Goal: Feedback & Contribution: Contribute content

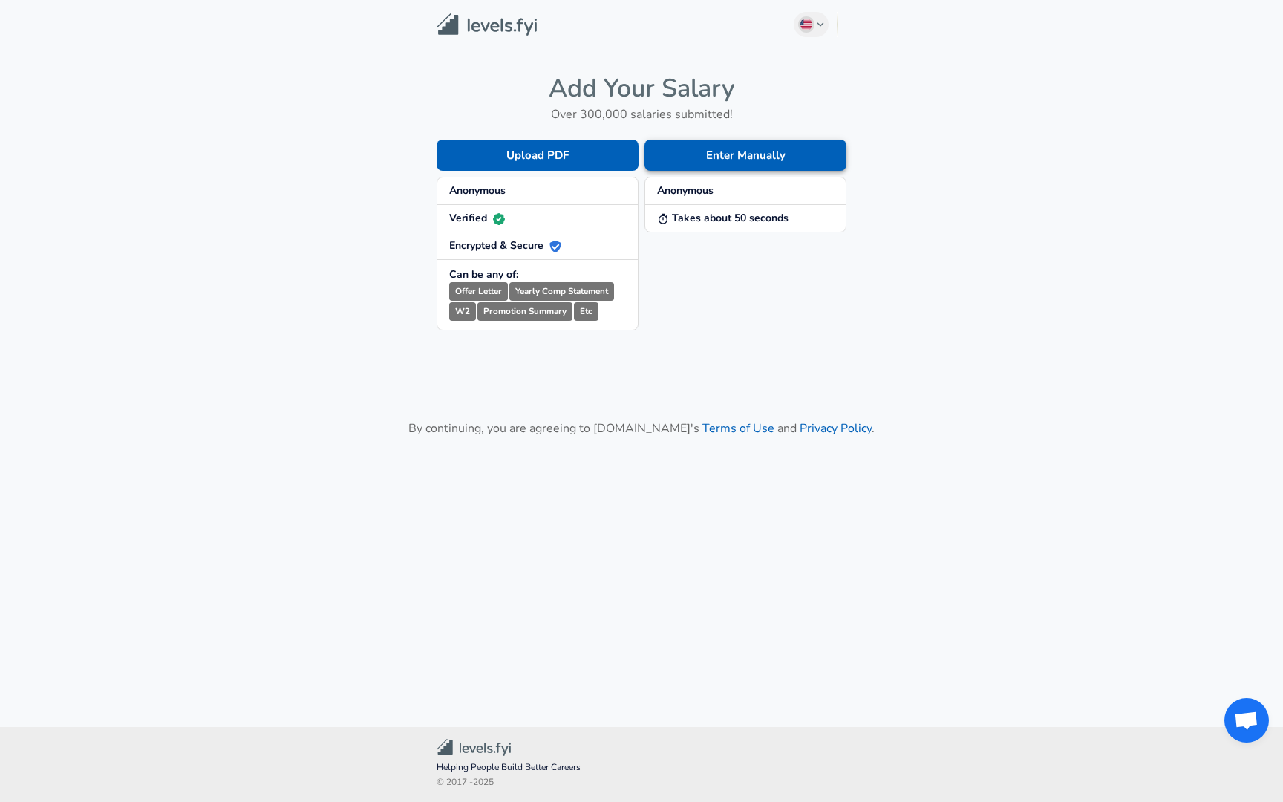
click at [721, 151] on button "Enter Manually" at bounding box center [746, 155] width 202 height 31
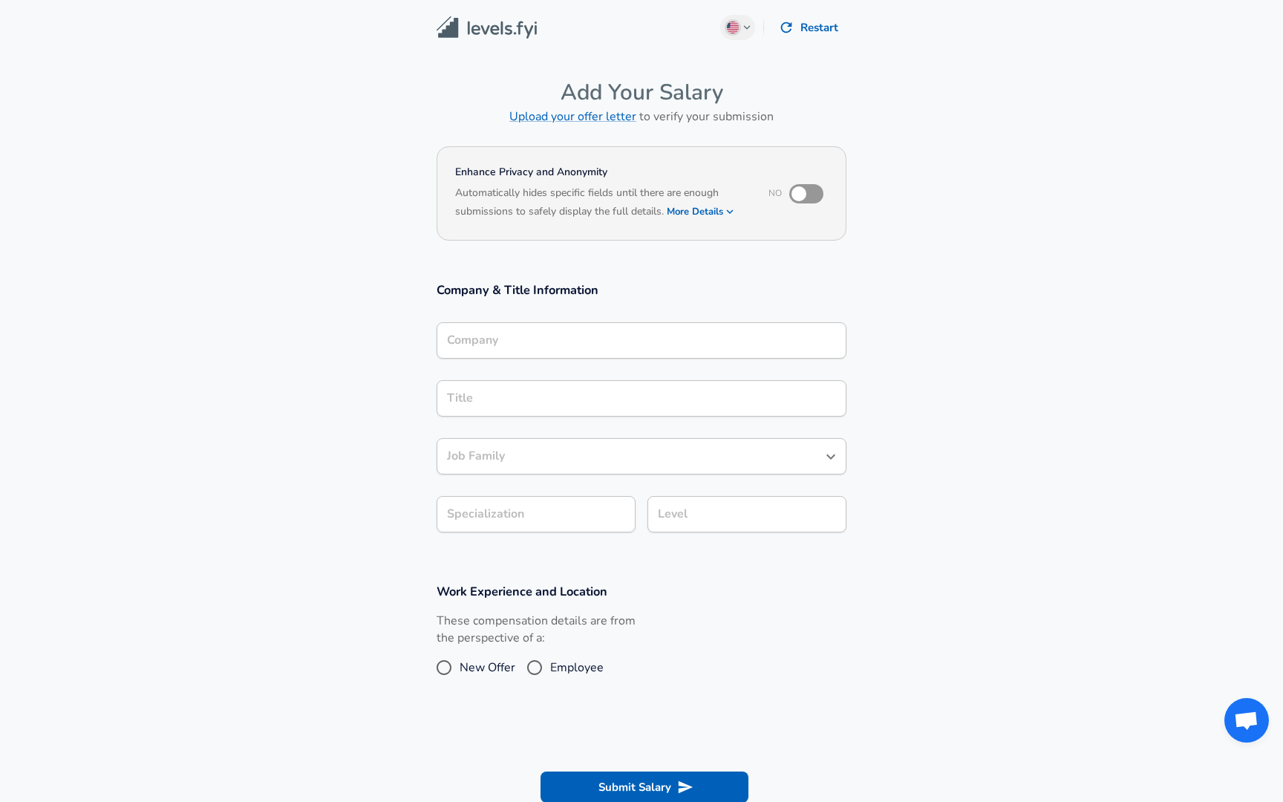
click at [460, 657] on label "New Offer" at bounding box center [471, 668] width 87 height 24
click at [460, 657] on input "New Offer" at bounding box center [443, 668] width 31 height 24
radio input "true"
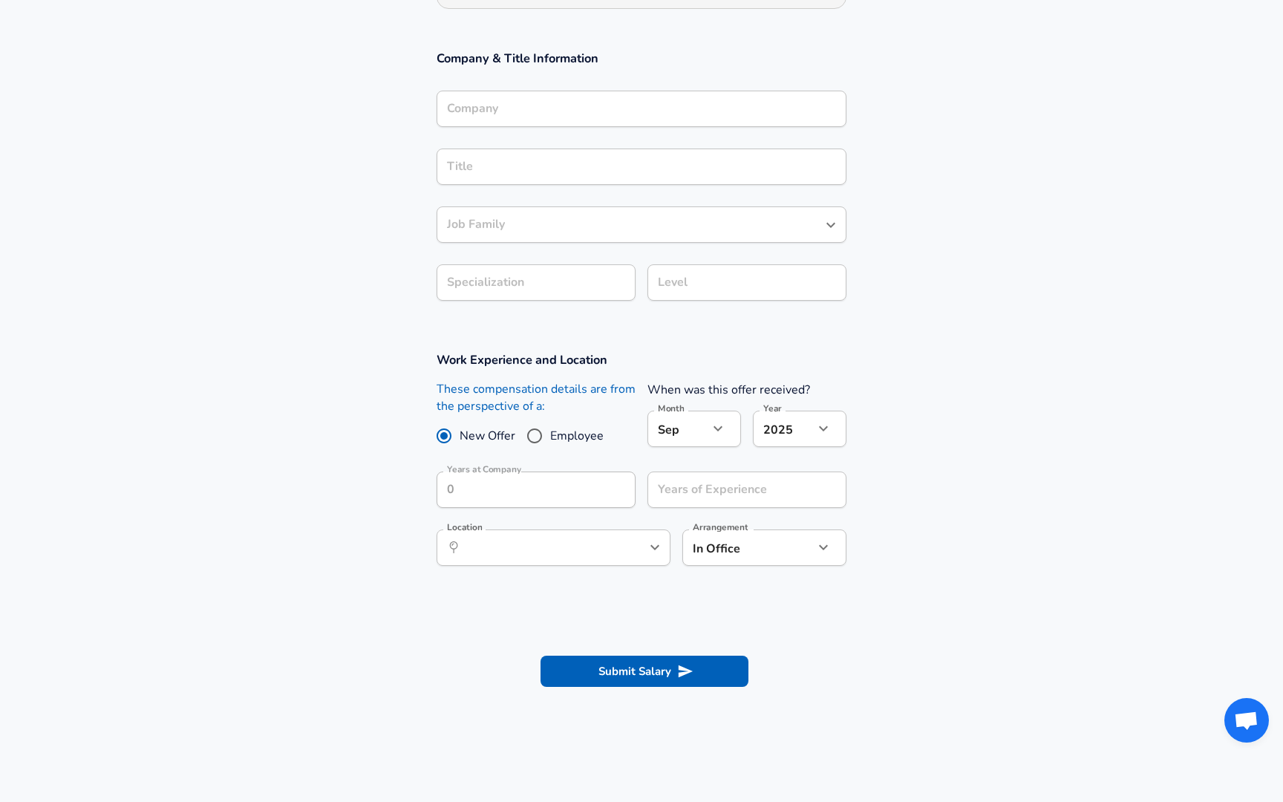
scroll to position [232, 0]
click at [682, 498] on input "Years of Experience" at bounding box center [730, 489] width 166 height 36
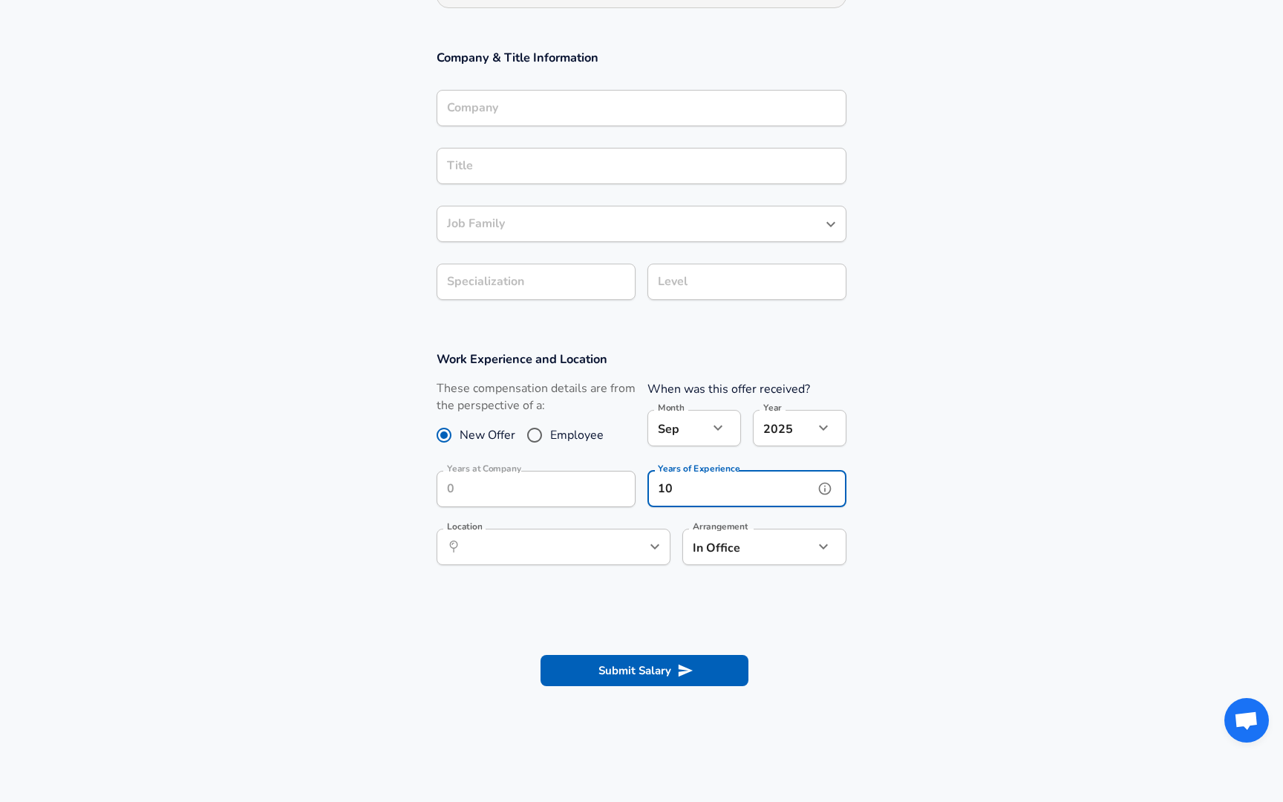
type input "10"
click at [545, 545] on input "Location" at bounding box center [537, 546] width 152 height 23
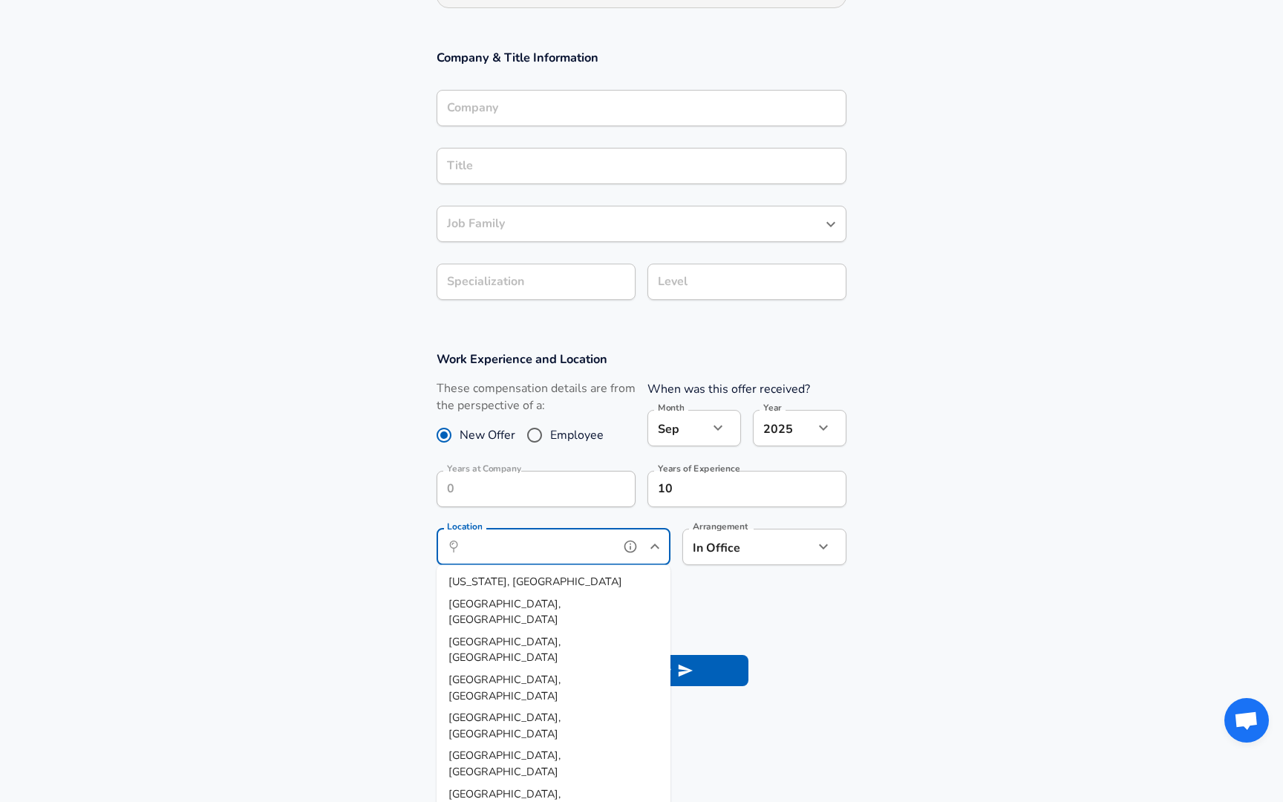
click at [529, 575] on li "[US_STATE], [GEOGRAPHIC_DATA]" at bounding box center [554, 582] width 234 height 22
type input "[US_STATE], [GEOGRAPHIC_DATA]"
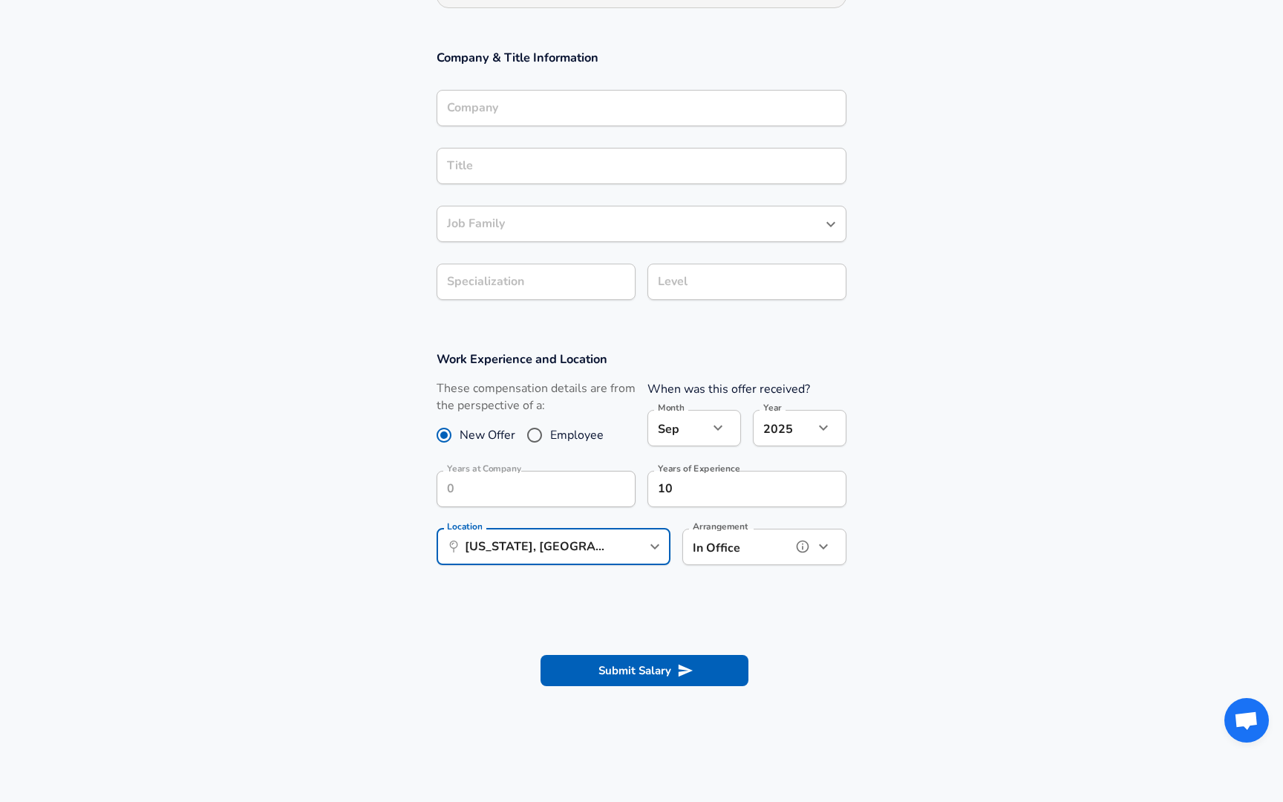
click at [792, 545] on button "help" at bounding box center [803, 546] width 22 height 22
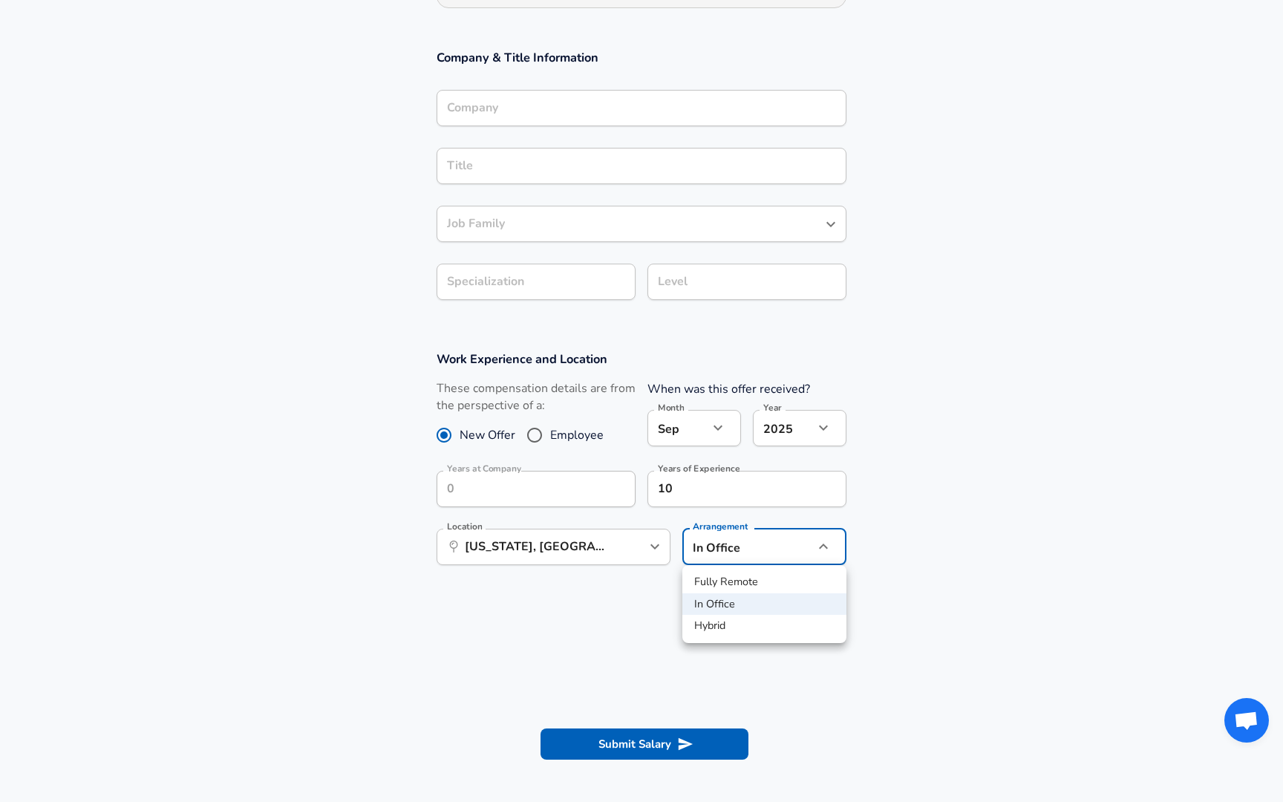
click at [790, 552] on body "English ([GEOGRAPHIC_DATA]) Change Restart Add Your Salary Upload your offer le…" at bounding box center [641, 169] width 1283 height 802
click at [760, 624] on li "Hybrid" at bounding box center [764, 626] width 164 height 22
type input "hybrid"
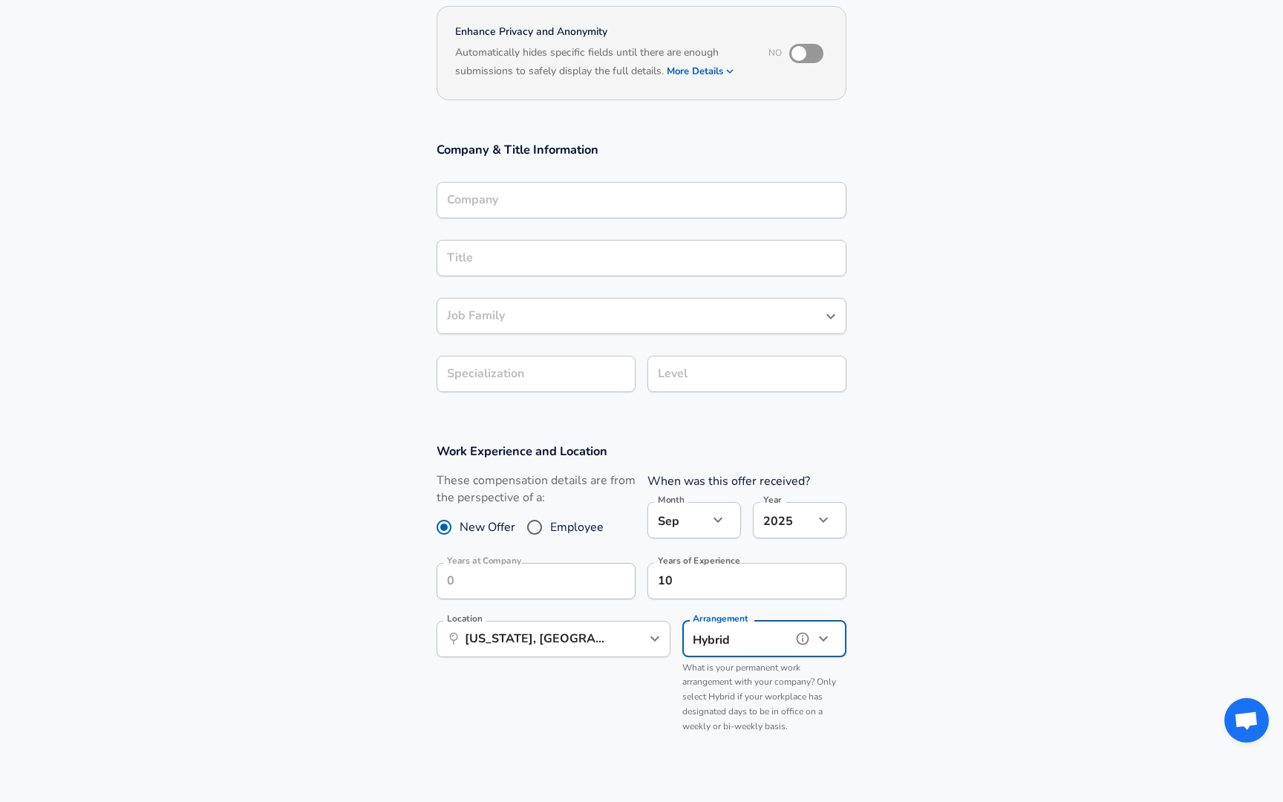
click at [472, 177] on div "Company Company" at bounding box center [642, 199] width 410 height 58
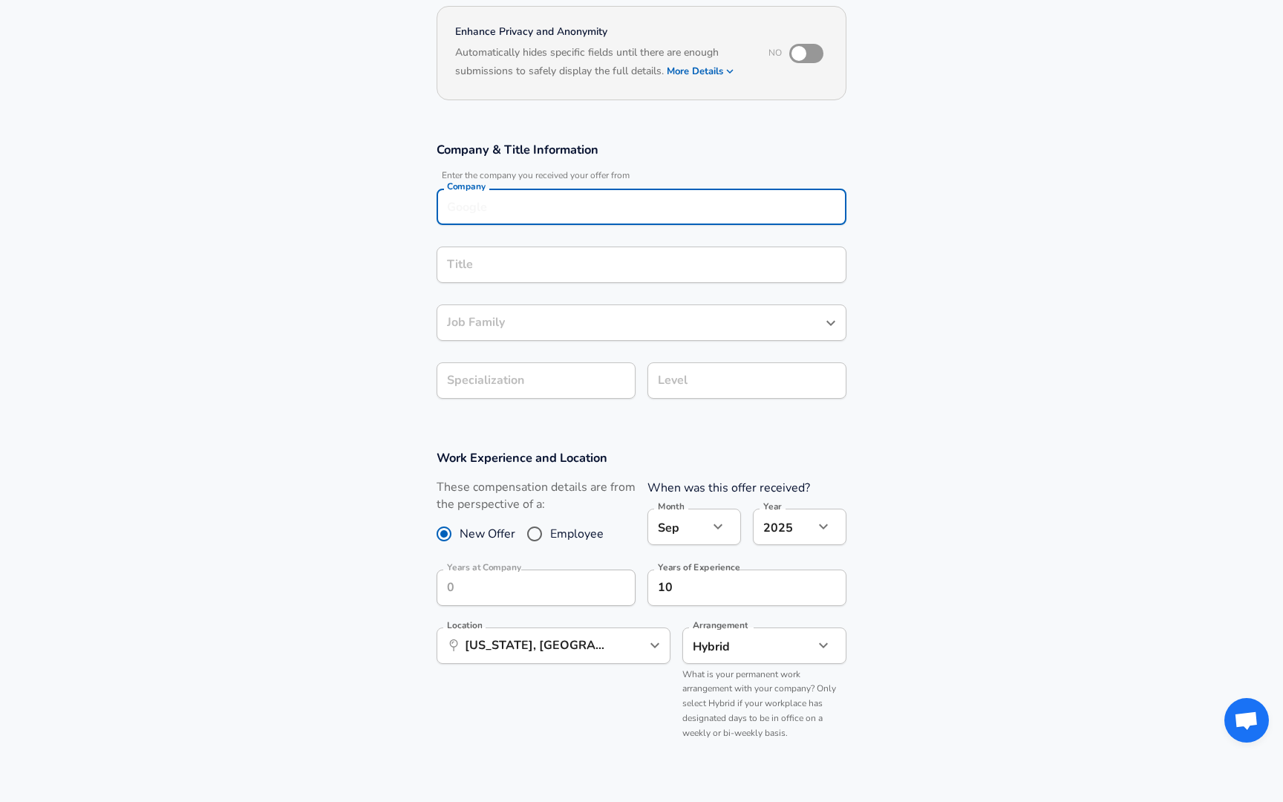
scroll to position [155, 0]
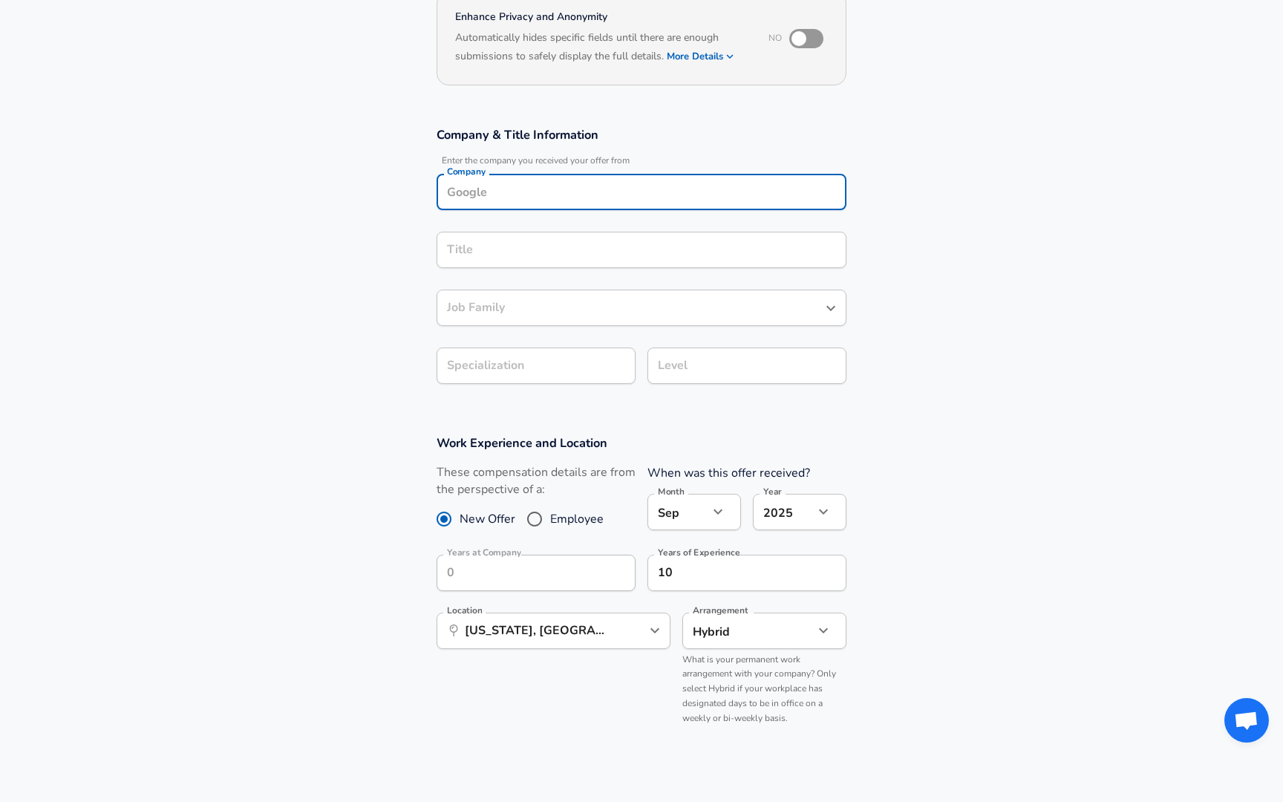
click at [469, 195] on input "Company" at bounding box center [641, 191] width 397 height 23
click at [478, 222] on strong "Uber" at bounding box center [480, 227] width 25 height 15
type input "Uber"
click at [523, 255] on input "Title" at bounding box center [641, 249] width 397 height 23
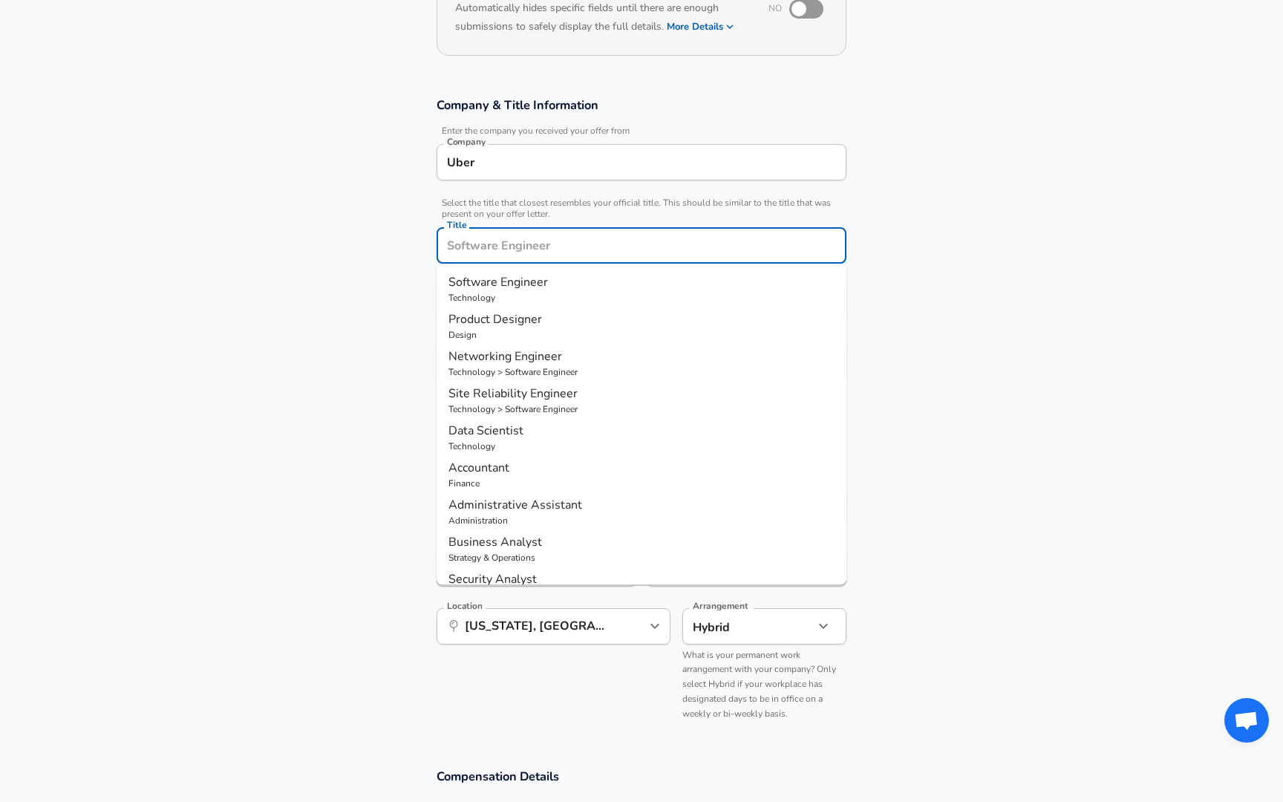
click at [549, 419] on li "Data Scientist Technology" at bounding box center [642, 437] width 410 height 37
type input "Data Scientist"
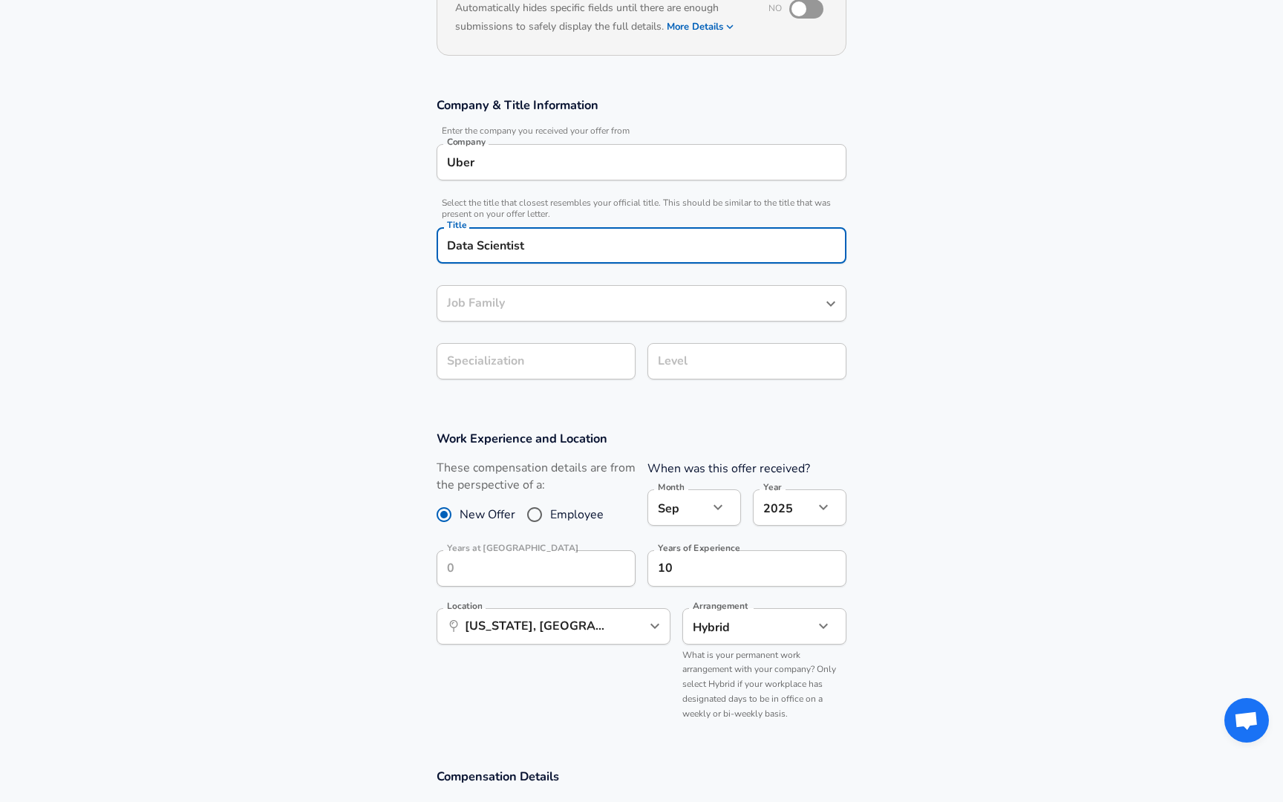
type input "Data Scientist"
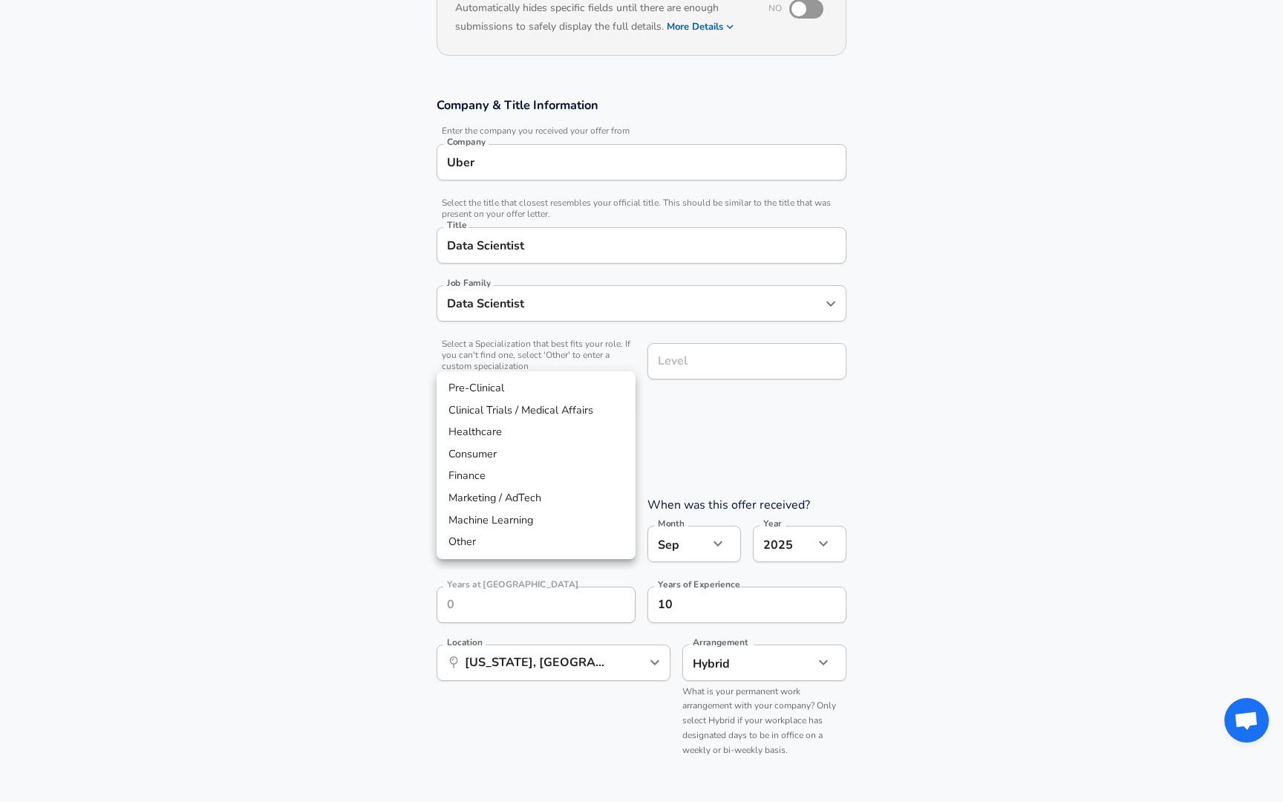
scroll to position [229, 0]
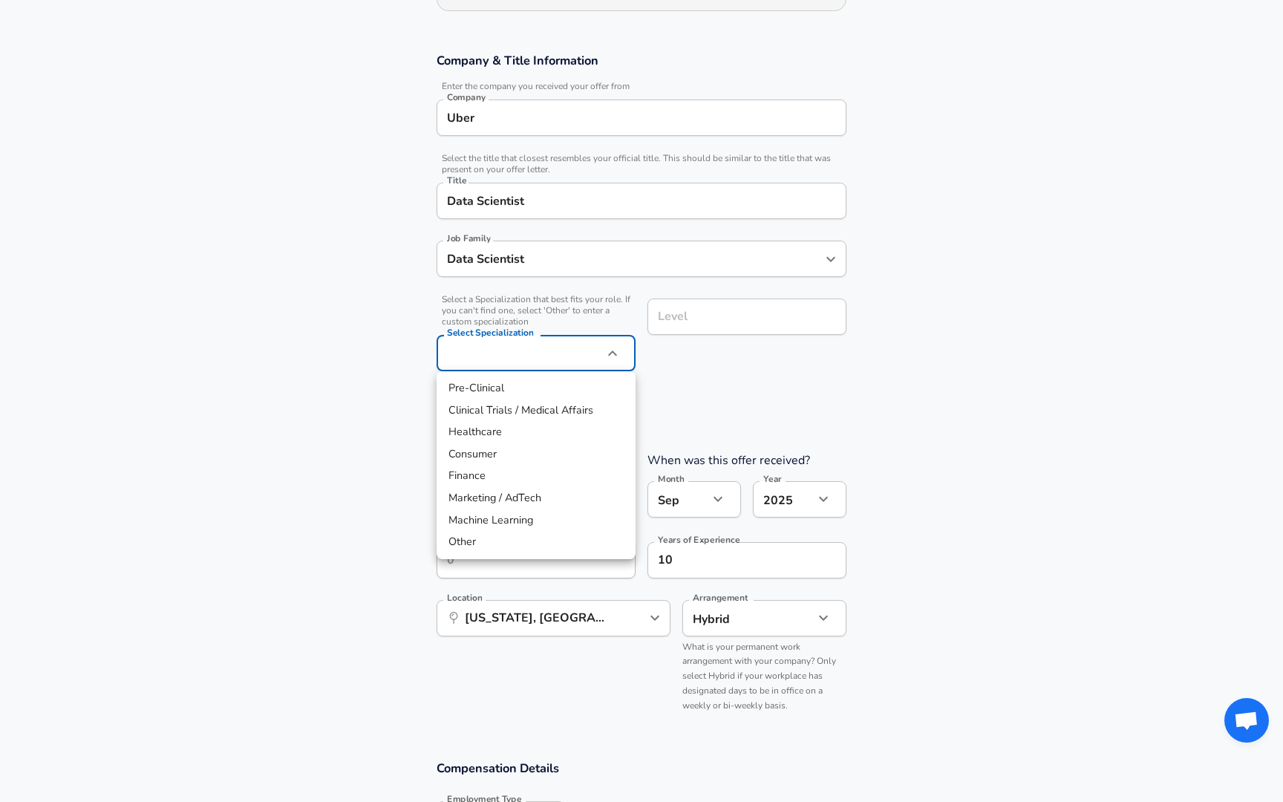
click at [580, 362] on body "English ([GEOGRAPHIC_DATA]) Change Restart Add Your Salary Upload your offer le…" at bounding box center [641, 172] width 1283 height 802
click at [692, 394] on div at bounding box center [641, 401] width 1283 height 802
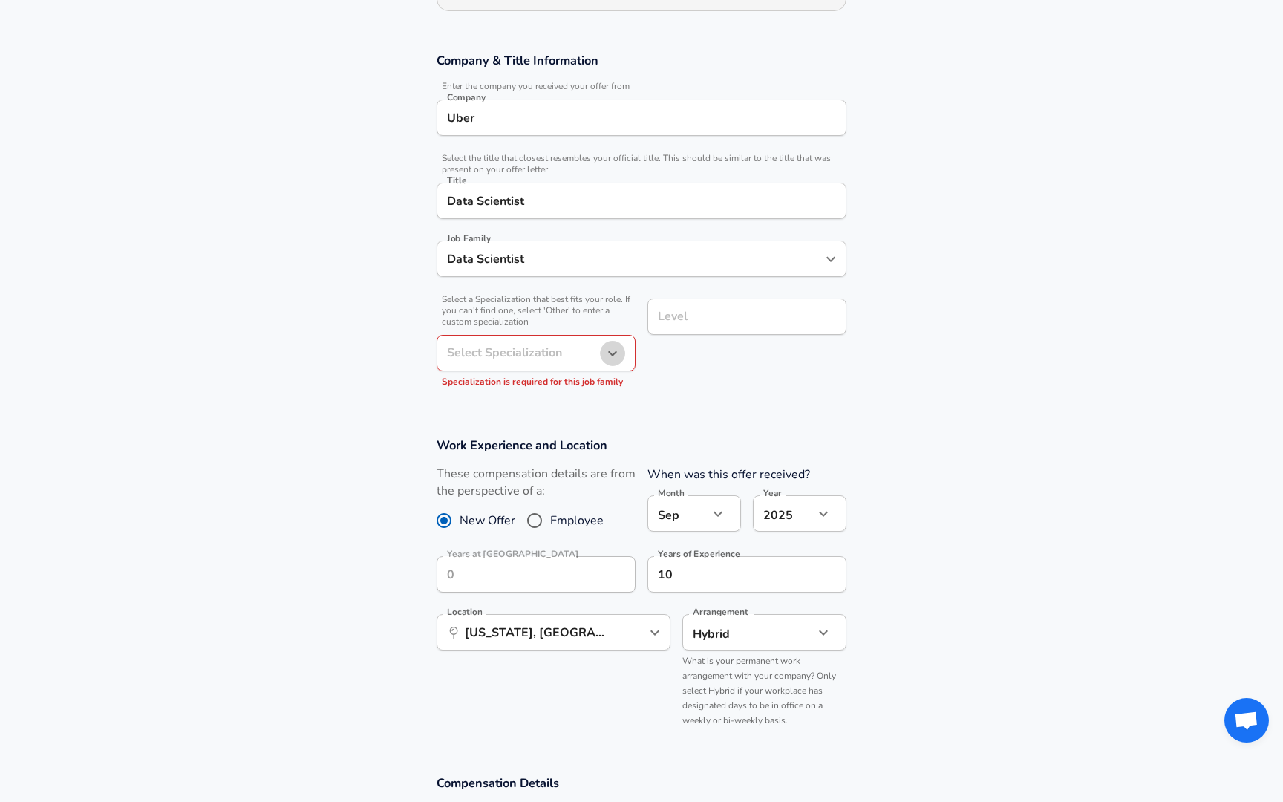
click at [604, 348] on icon "button" at bounding box center [613, 354] width 18 height 18
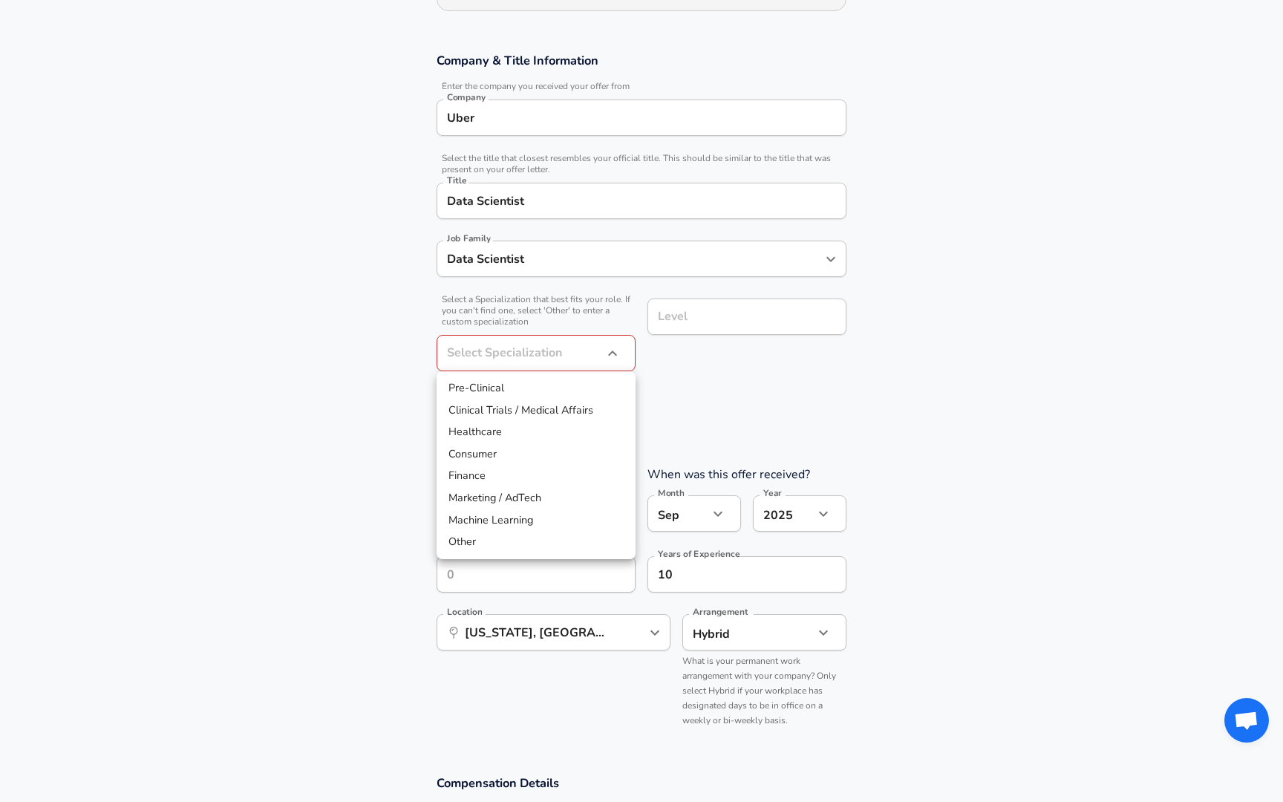
click at [495, 448] on li "Consumer" at bounding box center [536, 454] width 199 height 22
type input "Consumer"
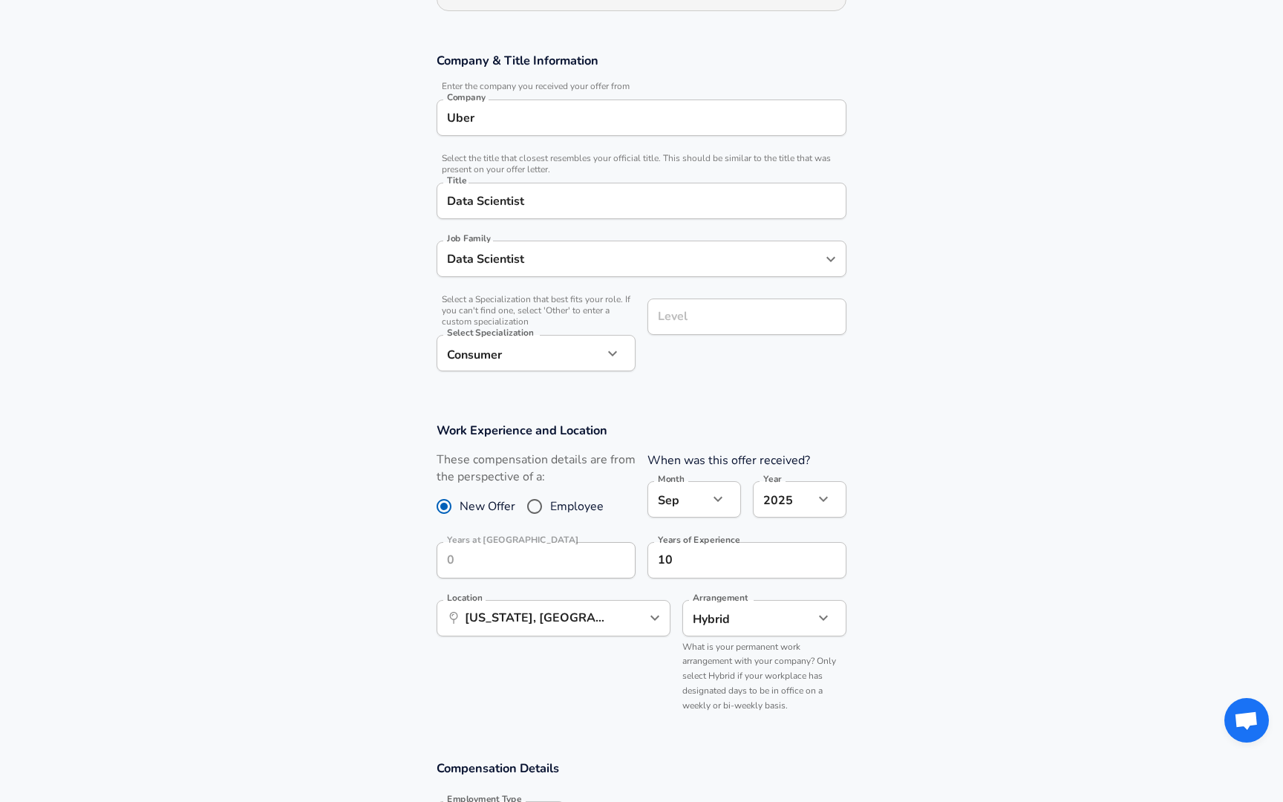
click at [653, 323] on div "Level" at bounding box center [746, 317] width 199 height 36
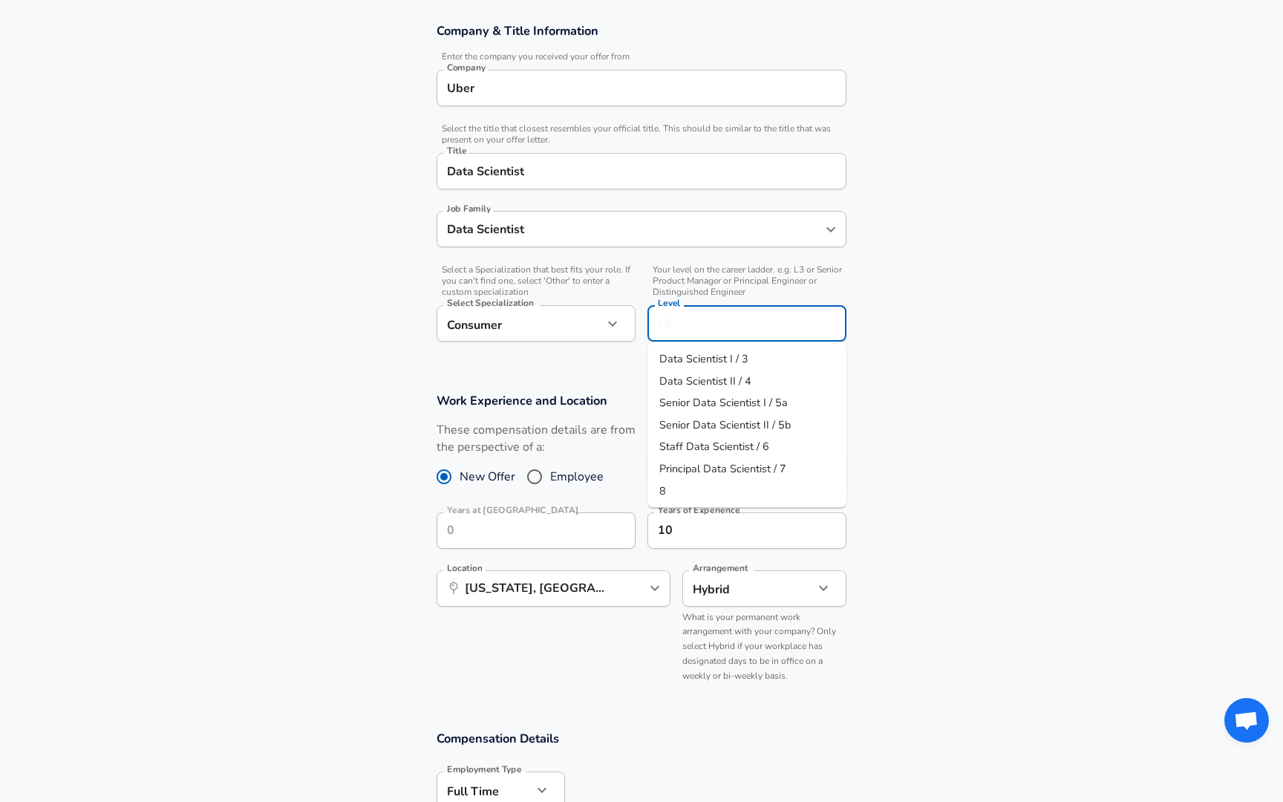
click at [676, 403] on span "Senior Data Scientist I / 5a" at bounding box center [723, 402] width 128 height 15
type input "Senior Data Scientist I / 5a"
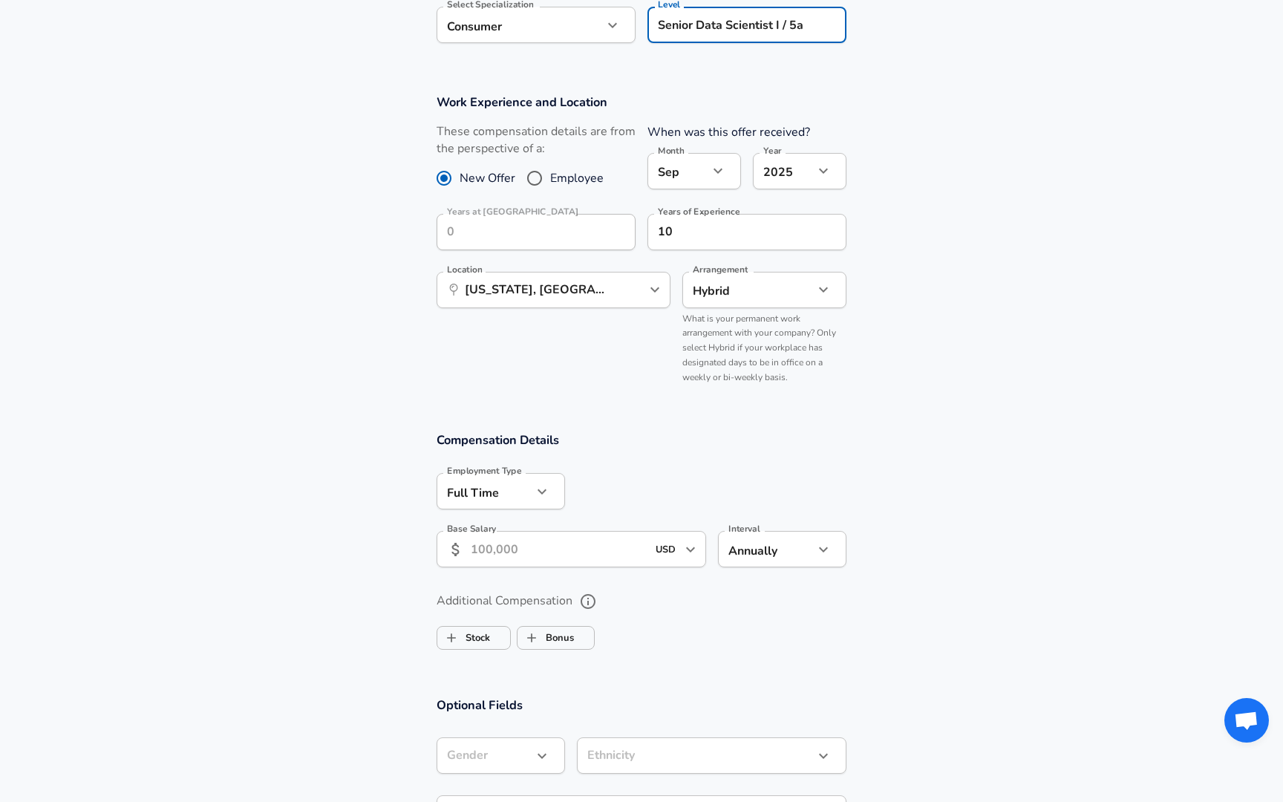
scroll to position [561, 0]
click at [484, 547] on input "Base Salary" at bounding box center [559, 546] width 176 height 36
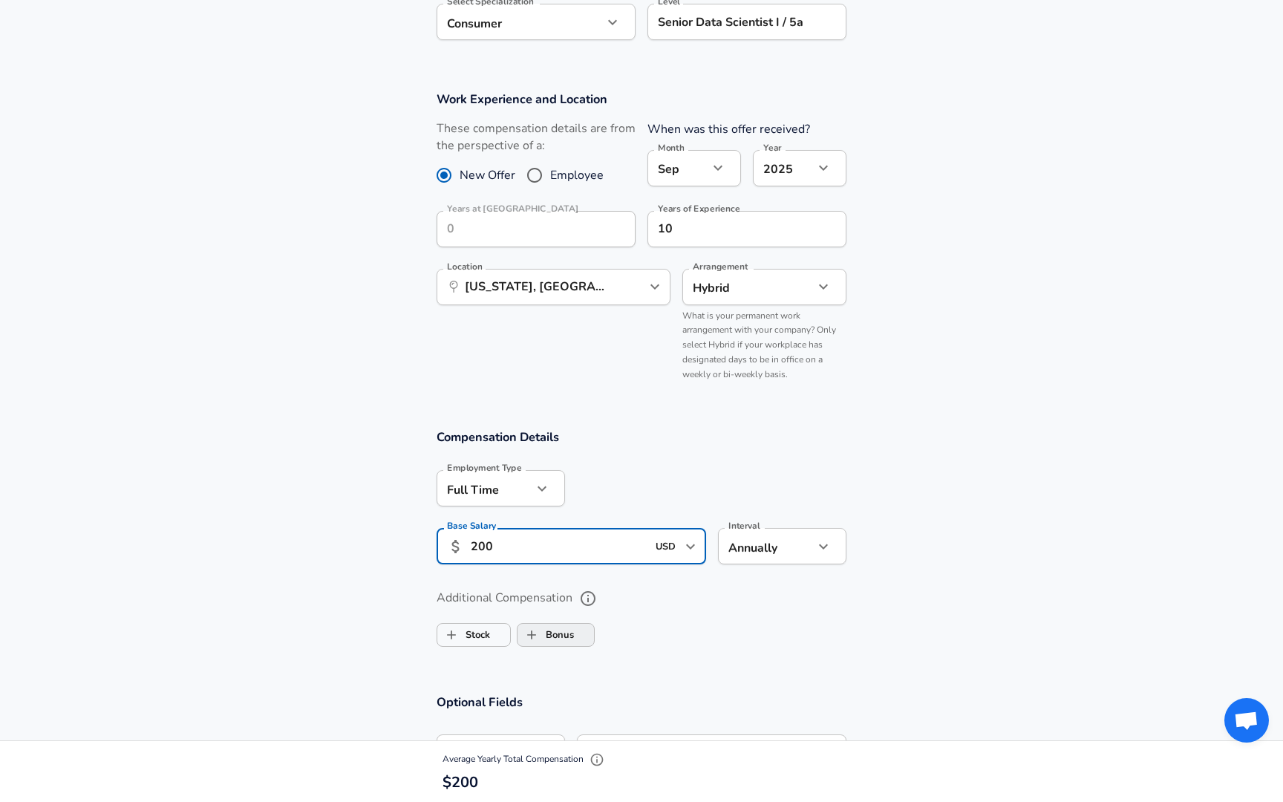
type input "200"
click at [542, 638] on input "Bonus" at bounding box center [532, 635] width 28 height 28
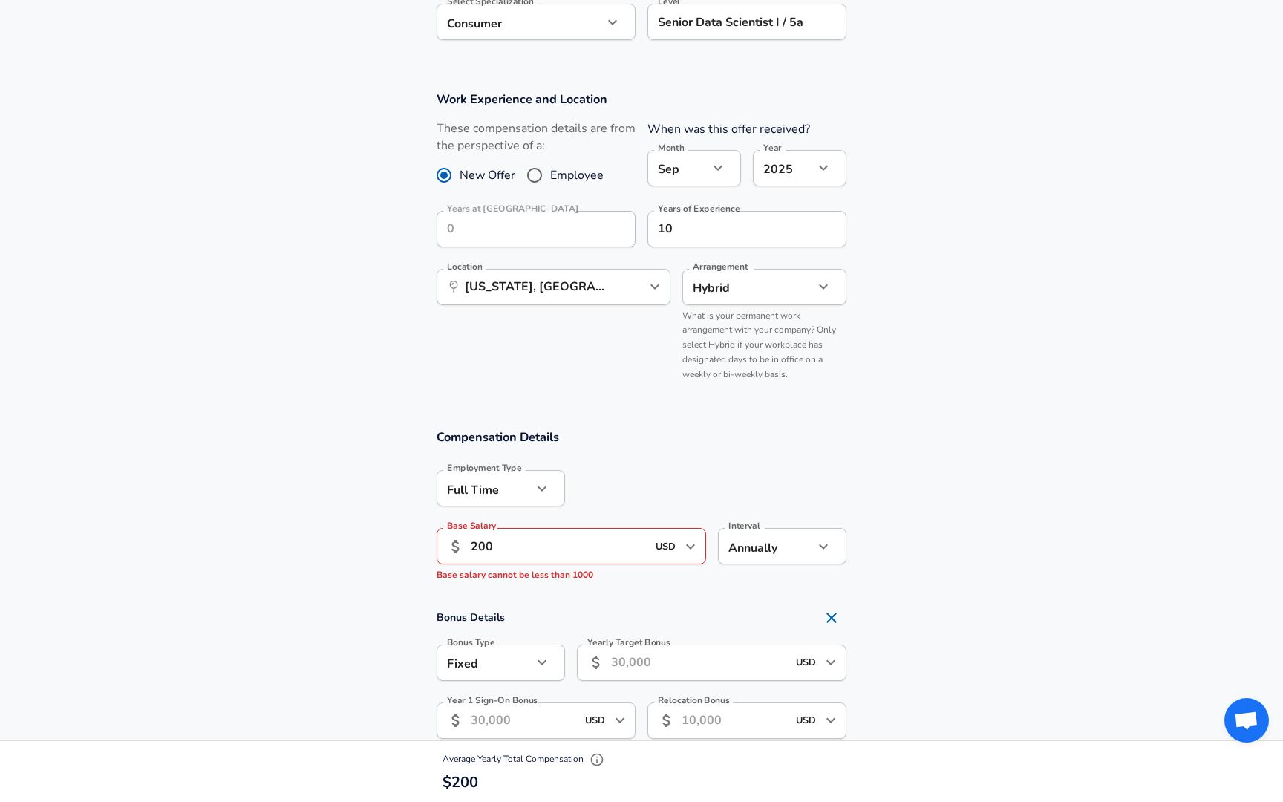
checkbox input "true"
click at [518, 543] on input "200" at bounding box center [559, 546] width 176 height 36
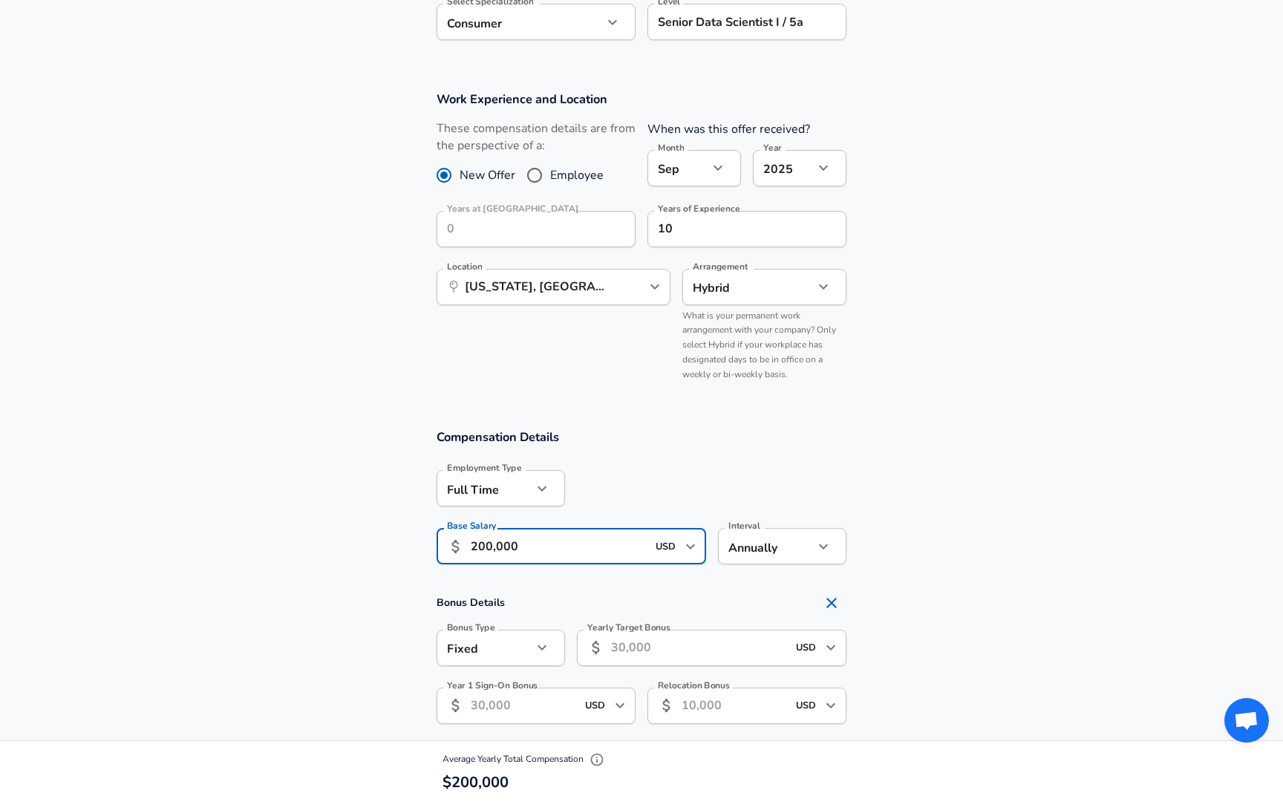
type input "200,000"
click at [620, 639] on input "Yearly Target Bonus" at bounding box center [699, 648] width 176 height 36
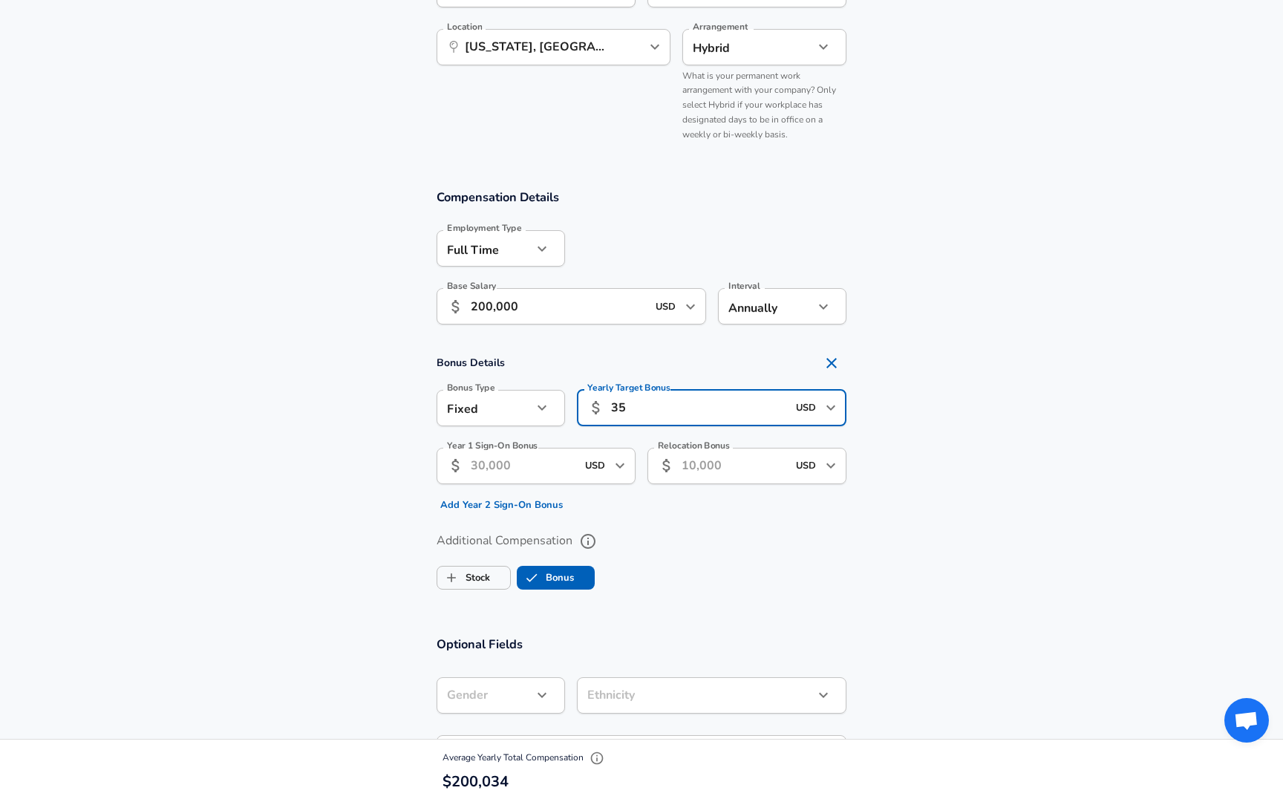
scroll to position [803, 0]
type input "35"
click at [468, 577] on label "Stock" at bounding box center [463, 575] width 53 height 28
checkbox input "true"
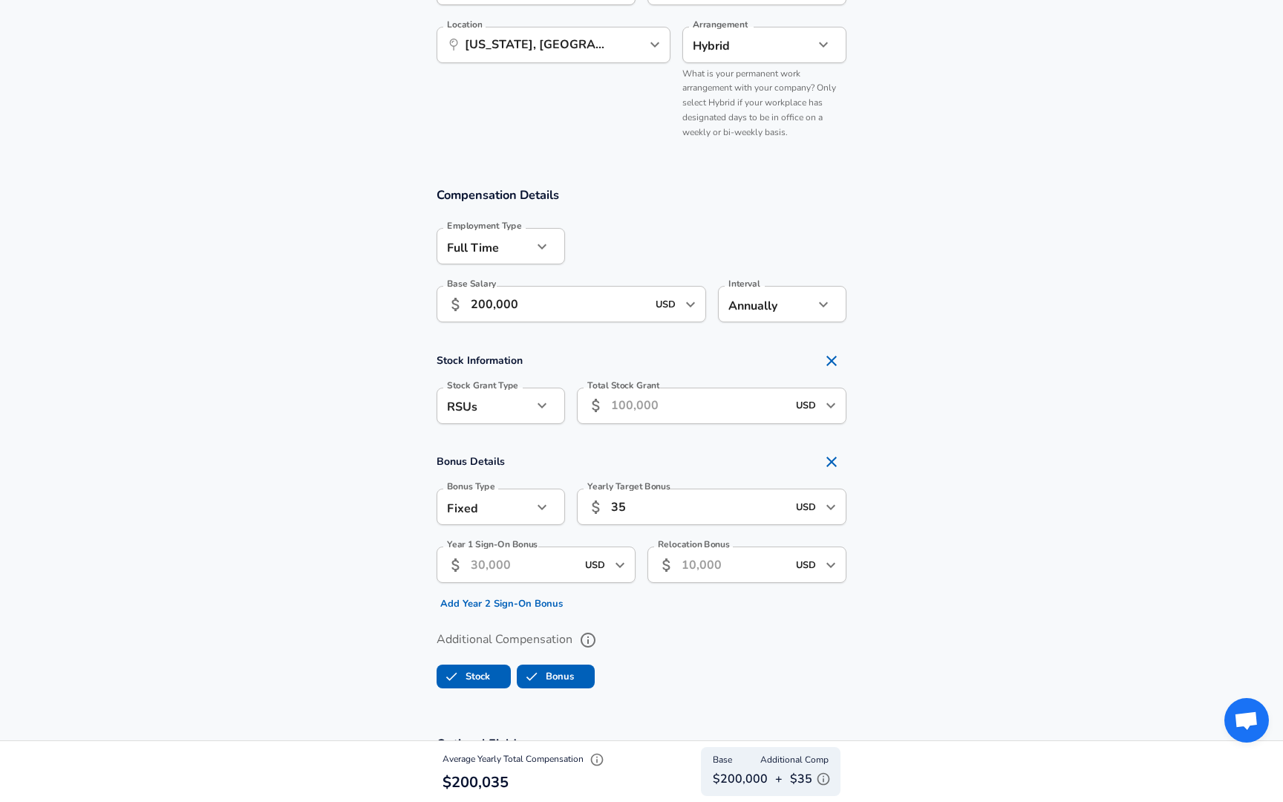
click at [538, 513] on icon "button" at bounding box center [542, 507] width 18 height 18
click at [523, 558] on li "Percentage" at bounding box center [501, 565] width 128 height 22
type input "percentage"
click at [624, 509] on input "Yearly Target Bonus Percent" at bounding box center [694, 507] width 235 height 36
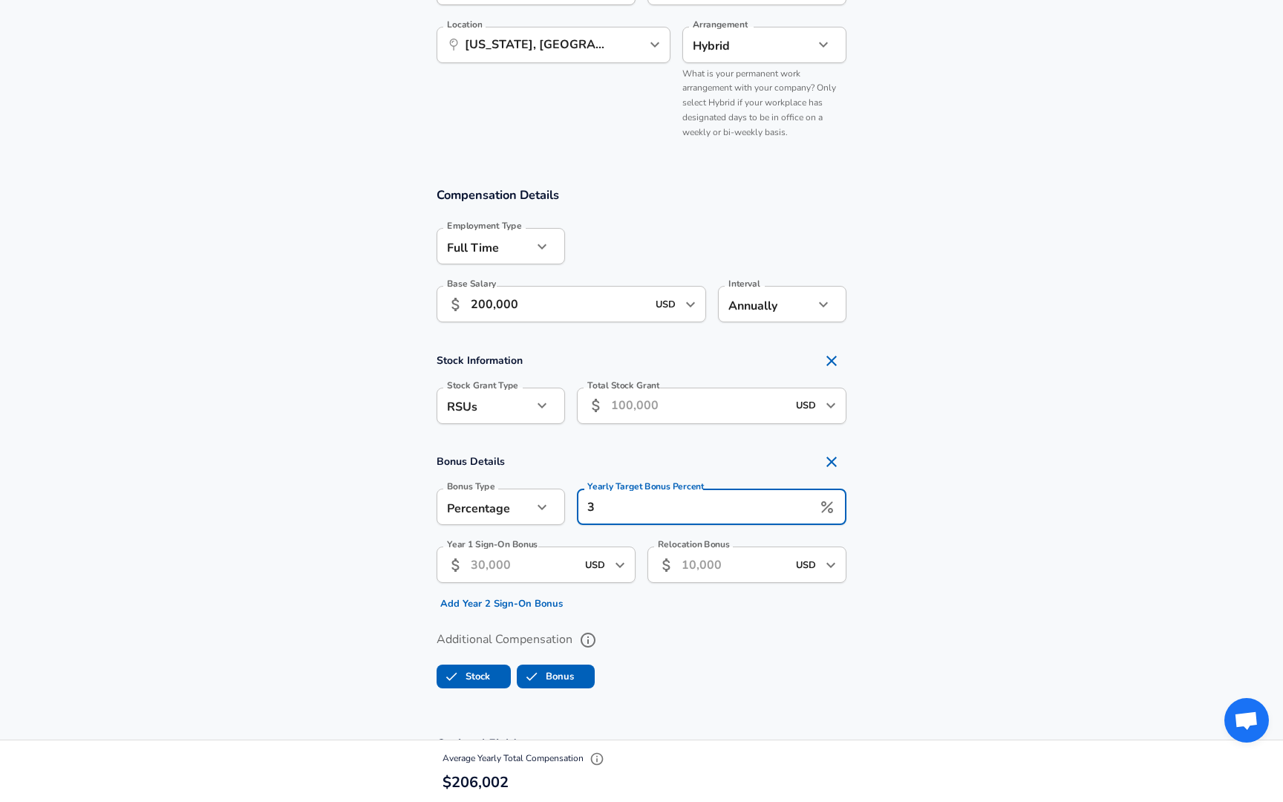
type input "3"
click at [530, 510] on button "button" at bounding box center [541, 507] width 25 height 25
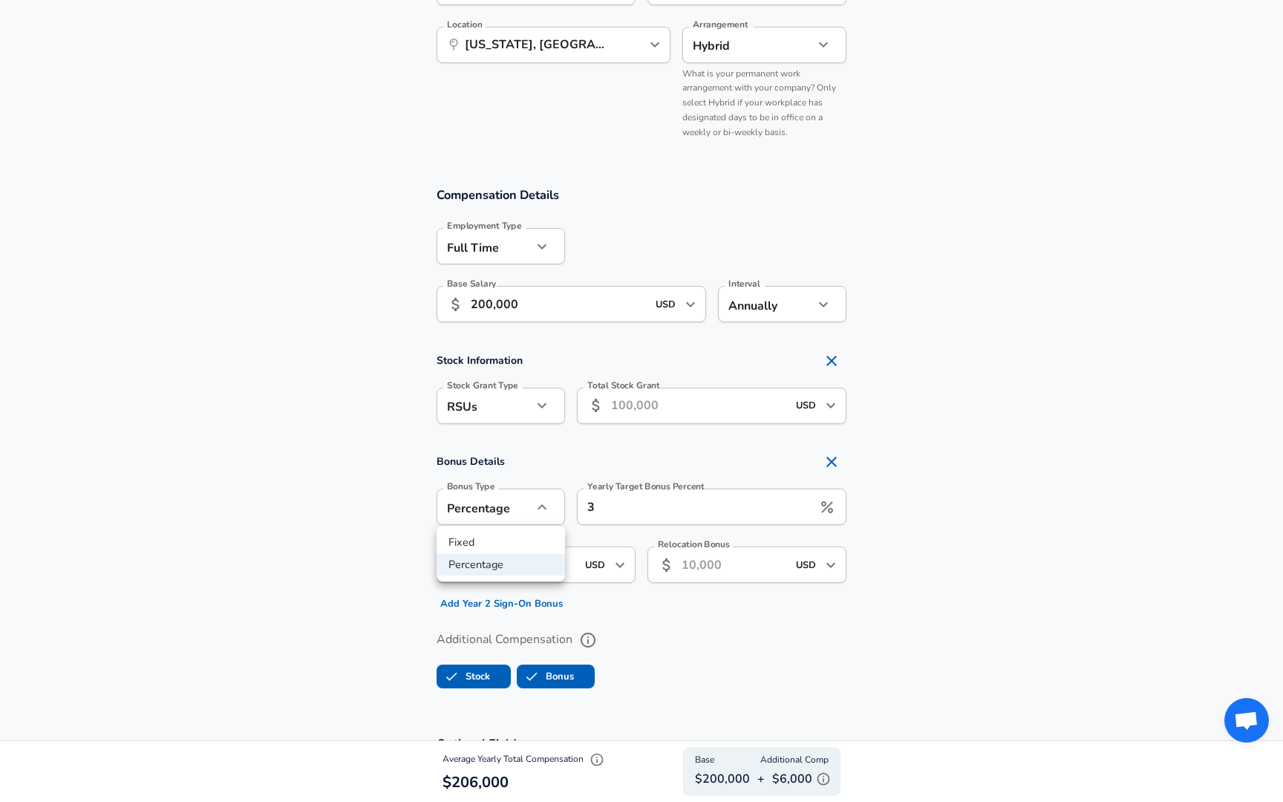
click at [523, 544] on li "Fixed" at bounding box center [501, 543] width 128 height 22
type input "fixed"
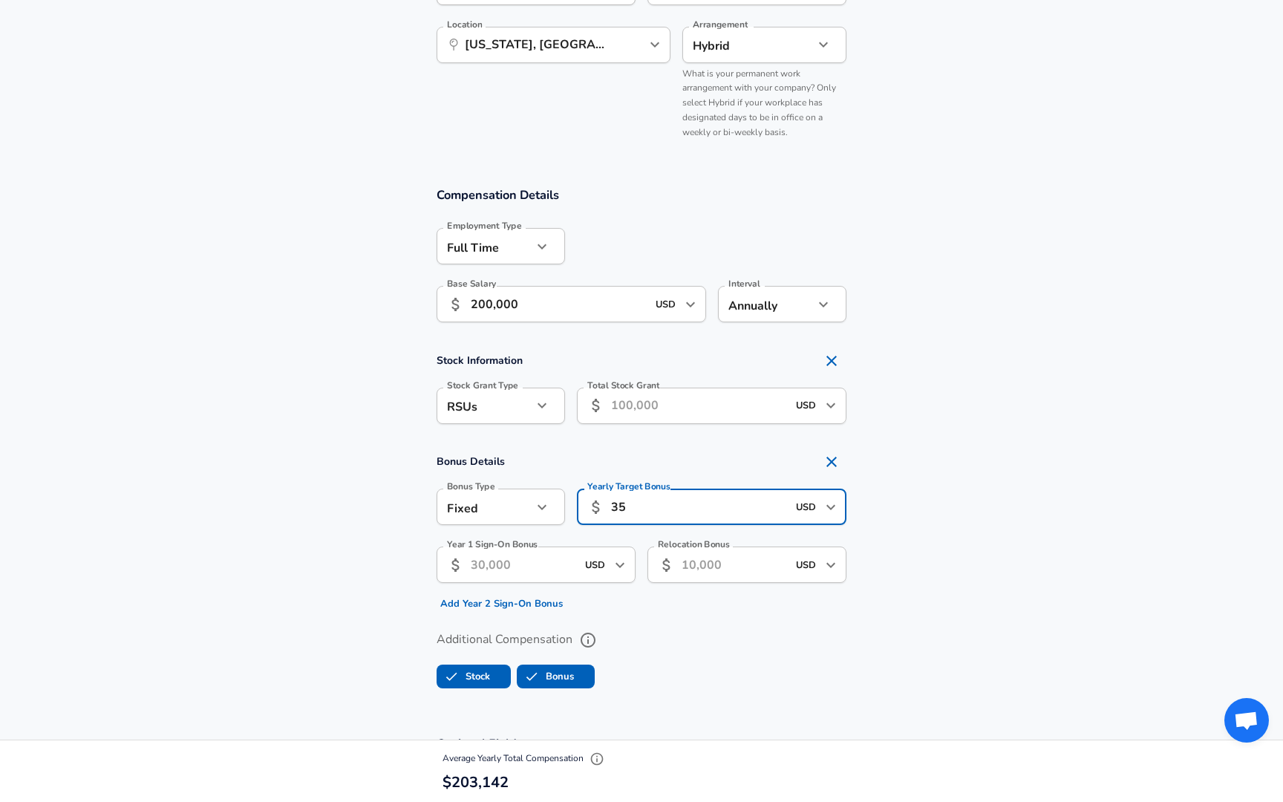
drag, startPoint x: 633, startPoint y: 506, endPoint x: 587, endPoint y: 506, distance: 46.8
click at [587, 506] on div "​ 35 USD ​ Yearly Target Bonus" at bounding box center [712, 507] width 270 height 36
type input "350,000"
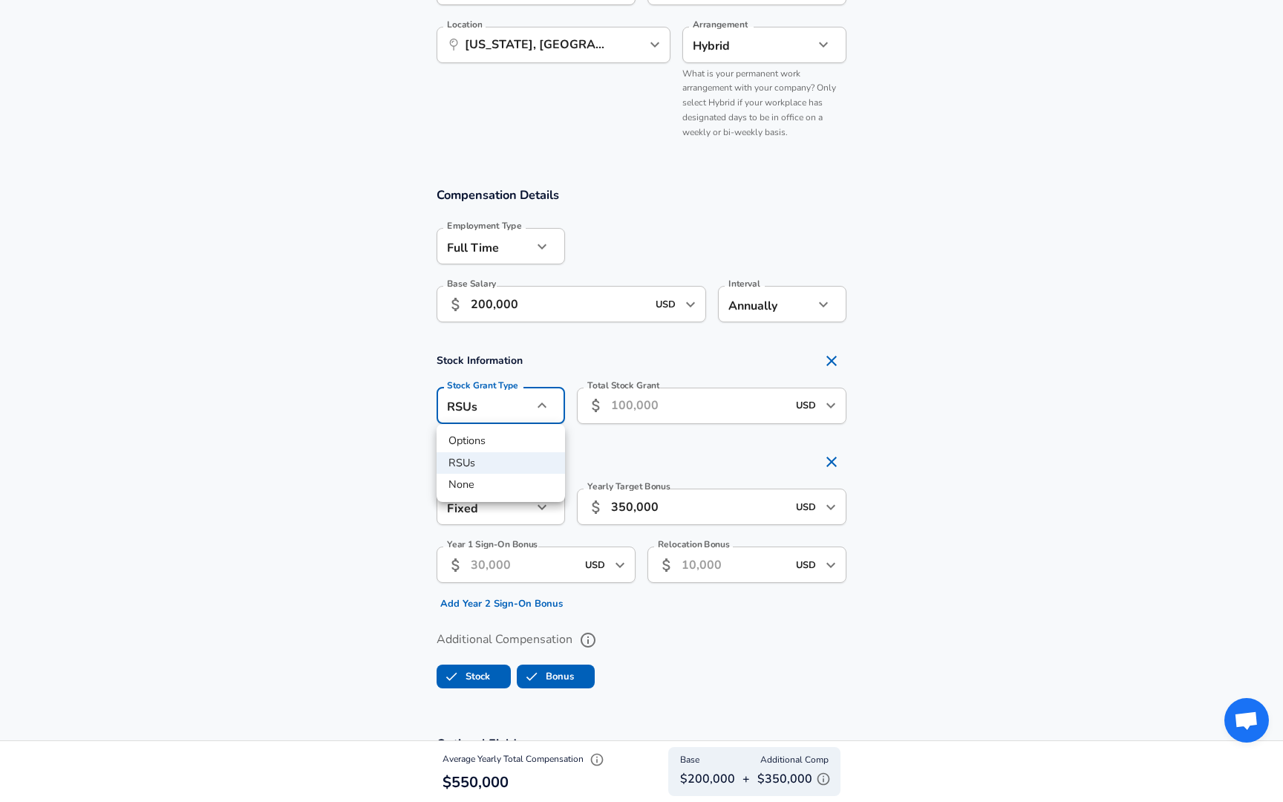
click at [645, 406] on div at bounding box center [641, 401] width 1283 height 802
click at [630, 405] on input "Total Stock Grant" at bounding box center [699, 406] width 176 height 36
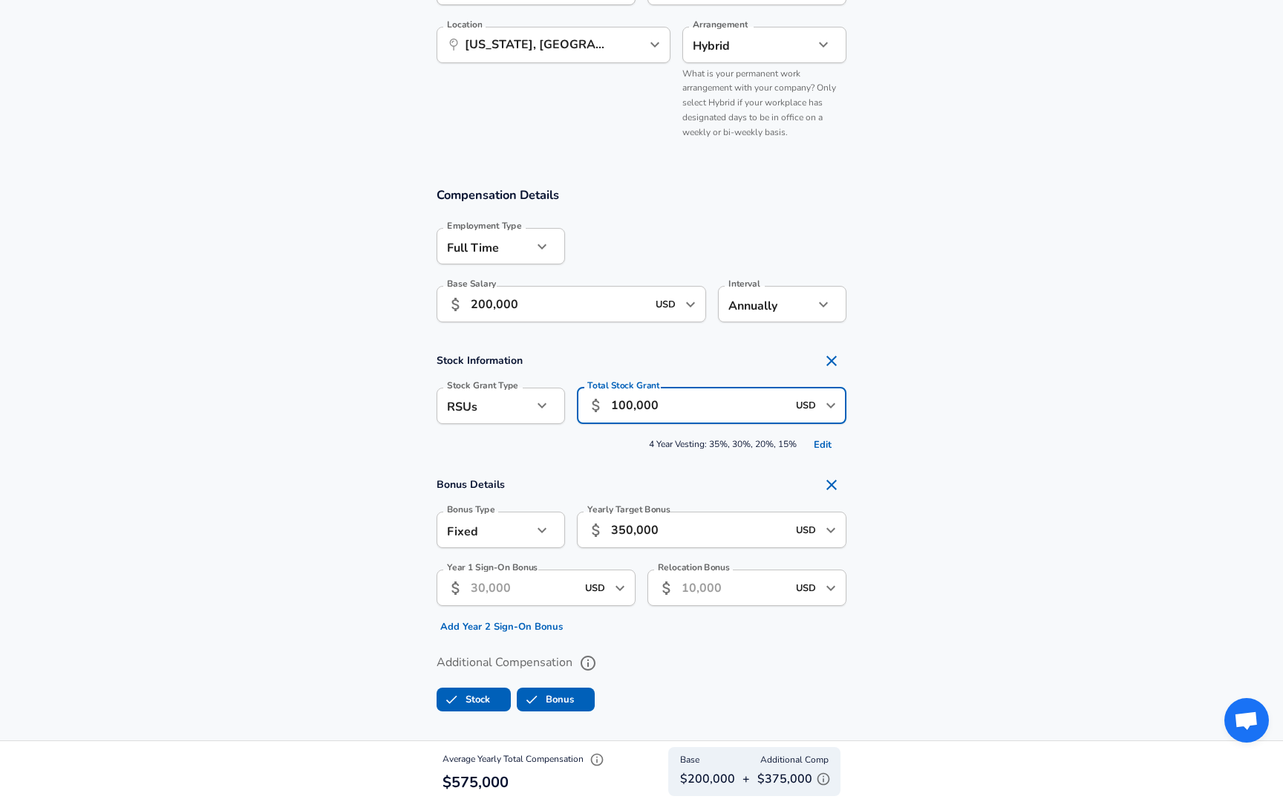
drag, startPoint x: 670, startPoint y: 404, endPoint x: 601, endPoint y: 402, distance: 68.4
click at [601, 402] on div "​ 100,000 USD ​ Total Stock Grant" at bounding box center [712, 406] width 270 height 36
type input "320,000"
click at [656, 529] on input "350,000" at bounding box center [699, 530] width 176 height 36
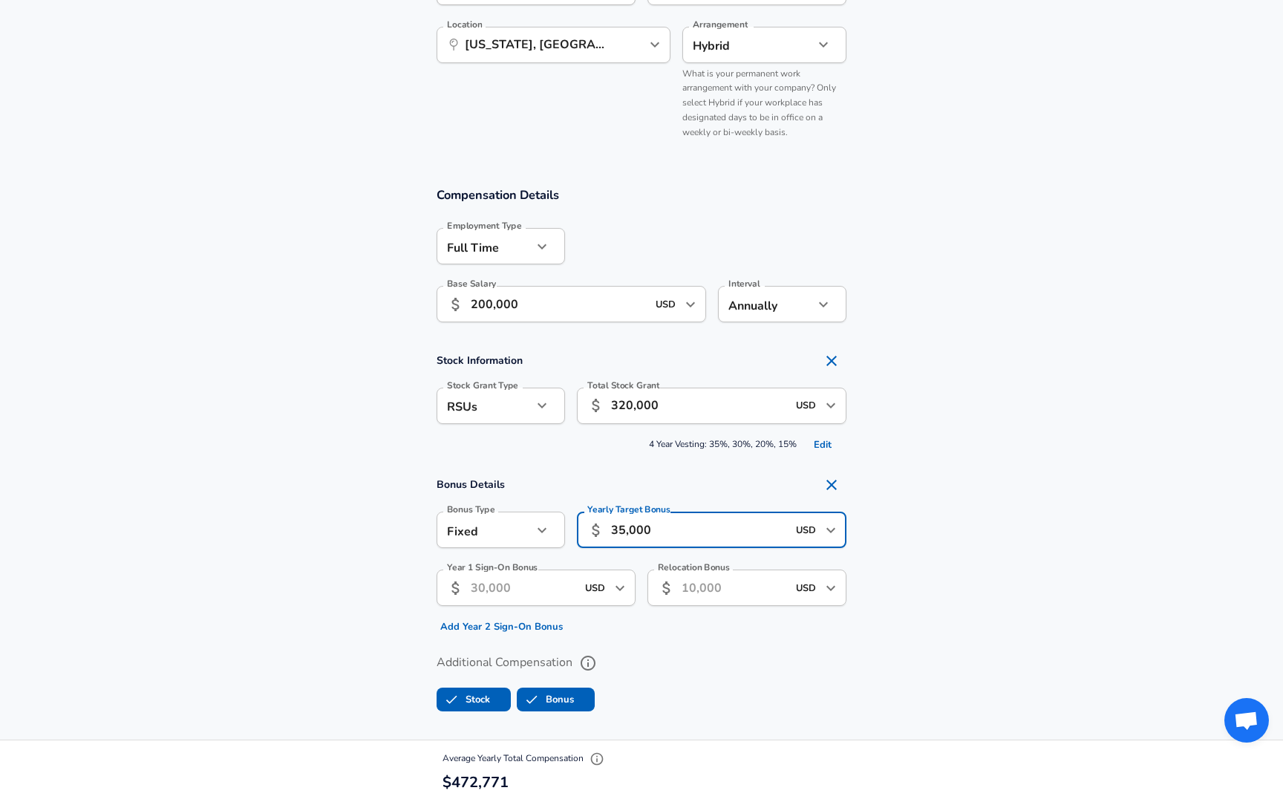
type input "35,000"
click at [972, 612] on section "Bonus Details Bonus Type Fixed fixed Bonus Type Yearly Target Bonus ​ 35,000 US…" at bounding box center [641, 554] width 1283 height 169
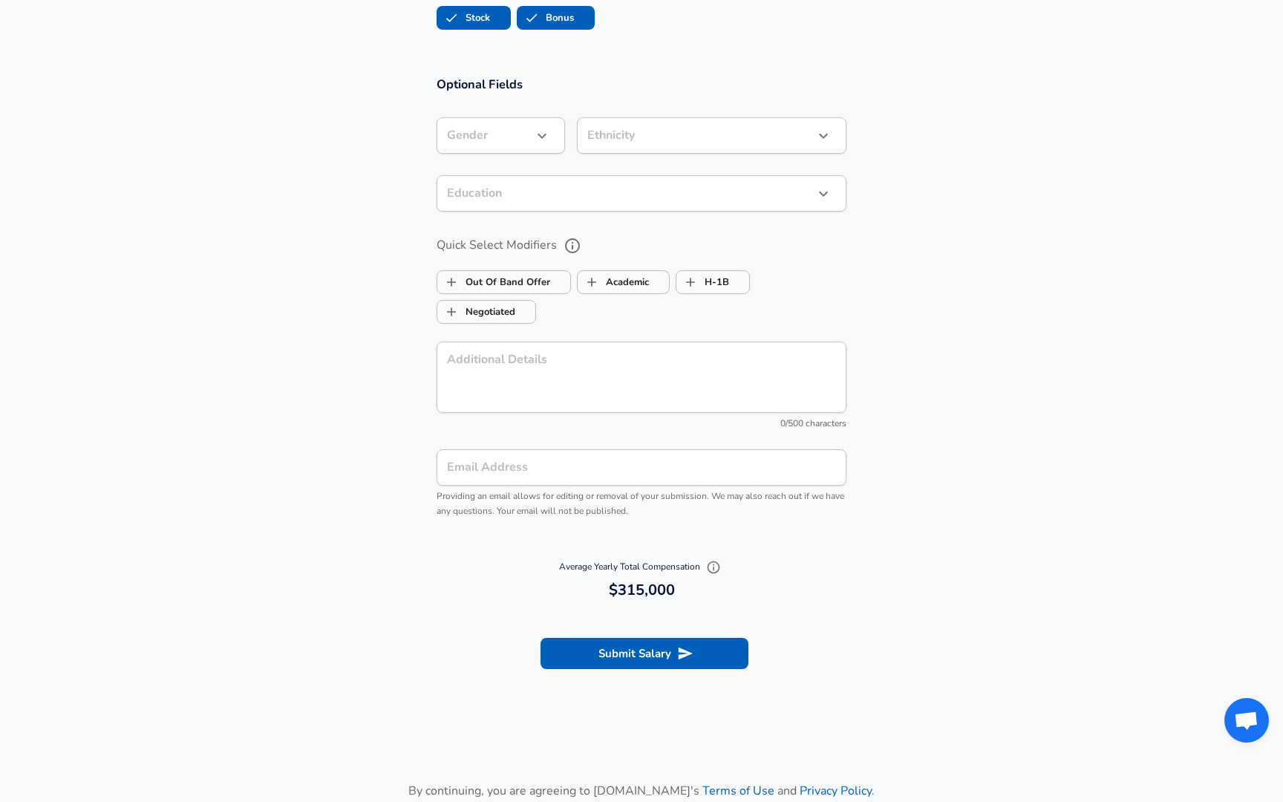
scroll to position [1637, 0]
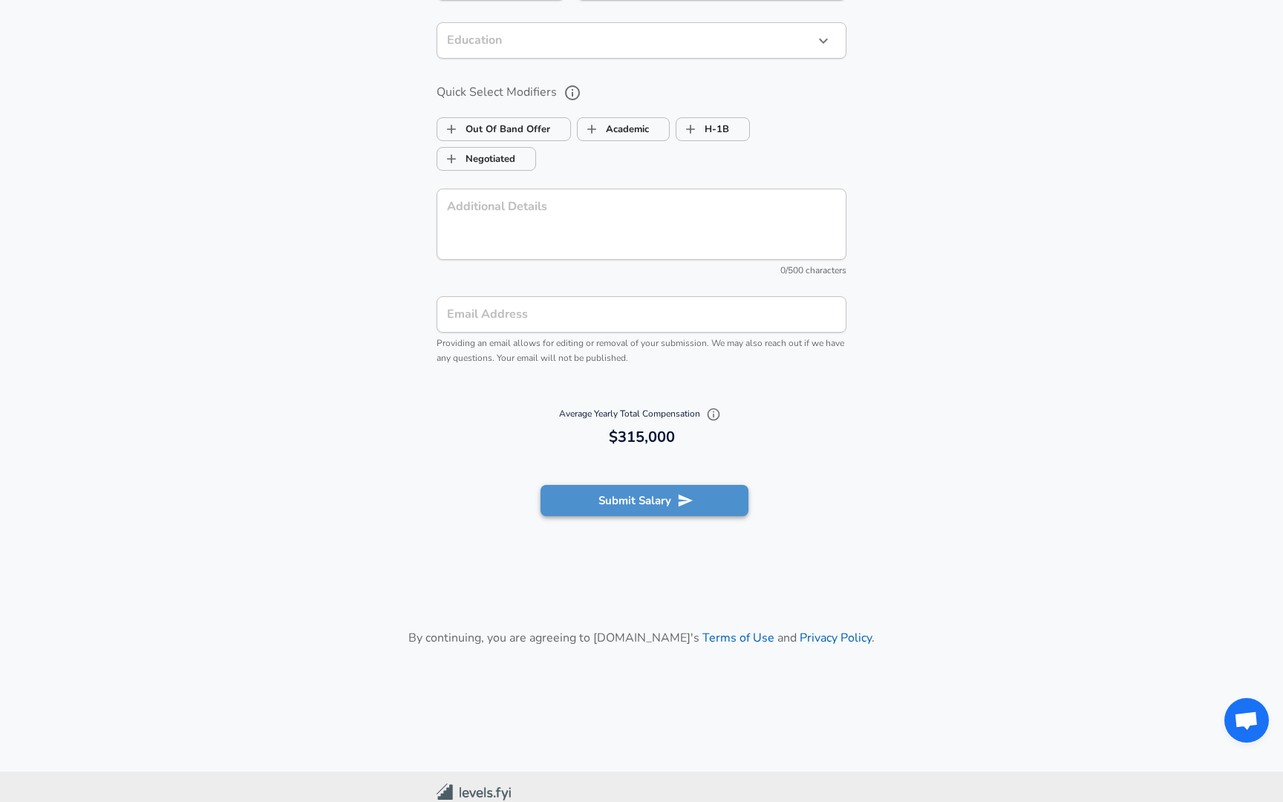
click at [620, 504] on button "Submit Salary" at bounding box center [645, 500] width 208 height 31
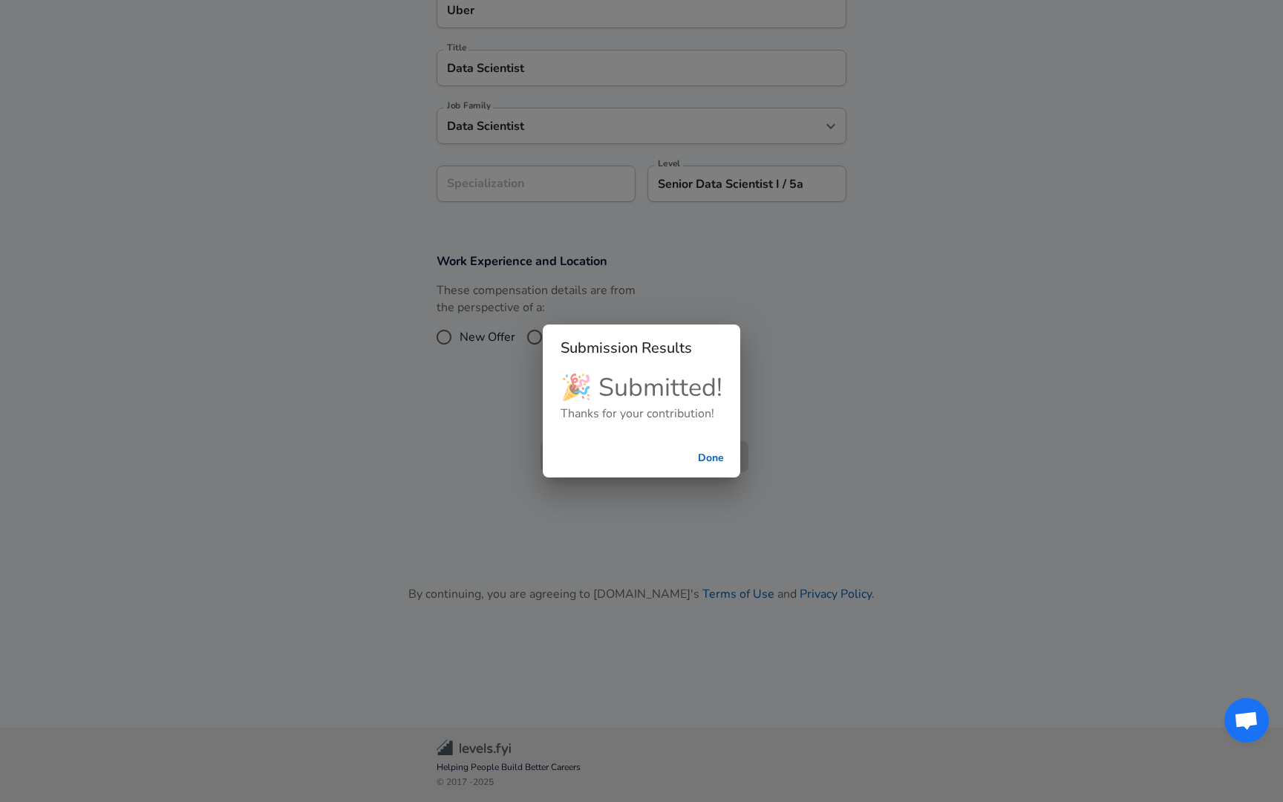
scroll to position [286, 0]
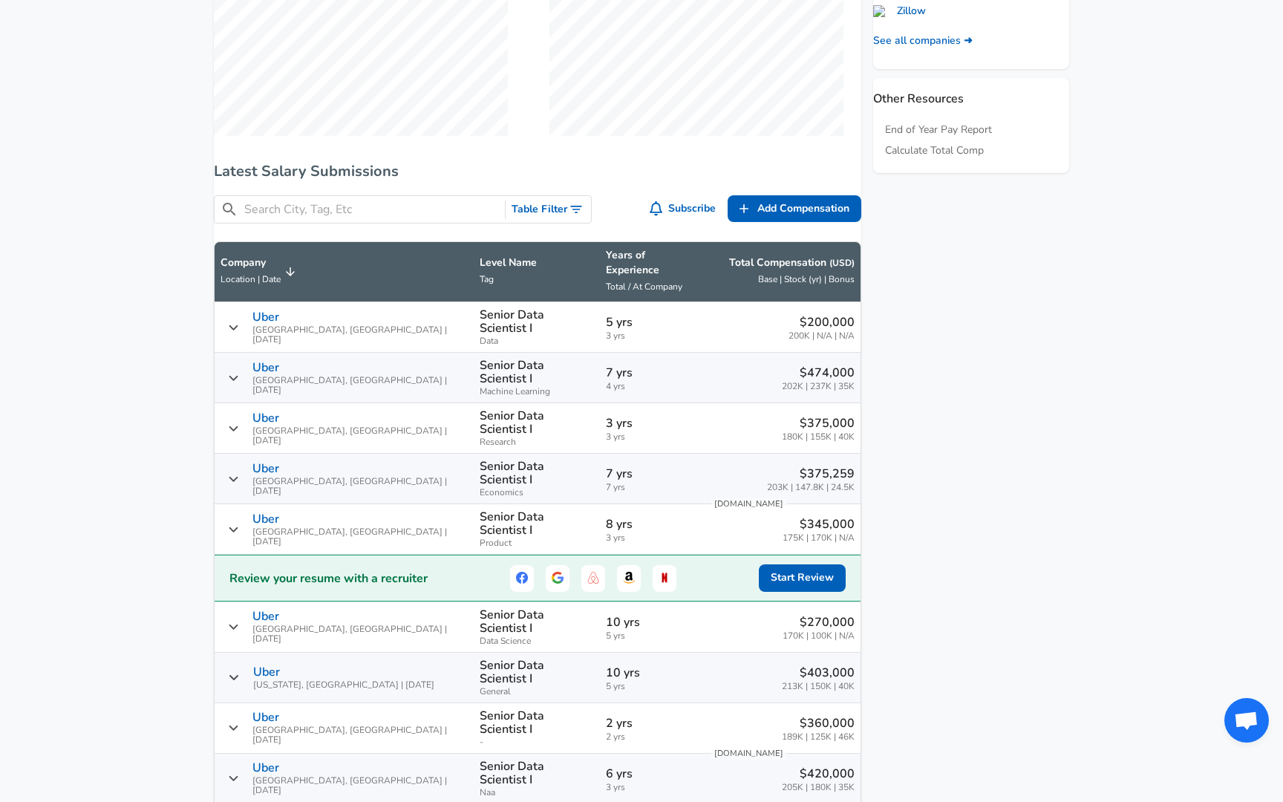
scroll to position [829, 0]
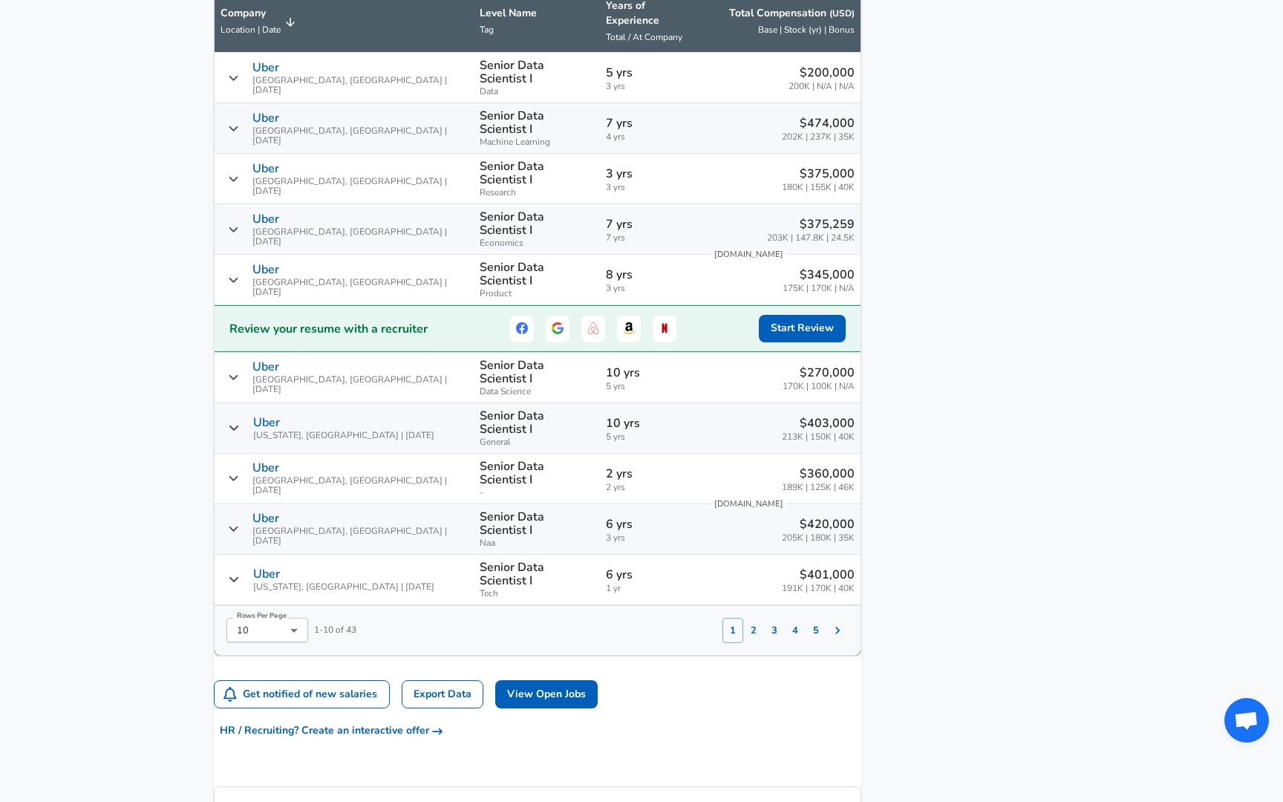
scroll to position [1078, 0]
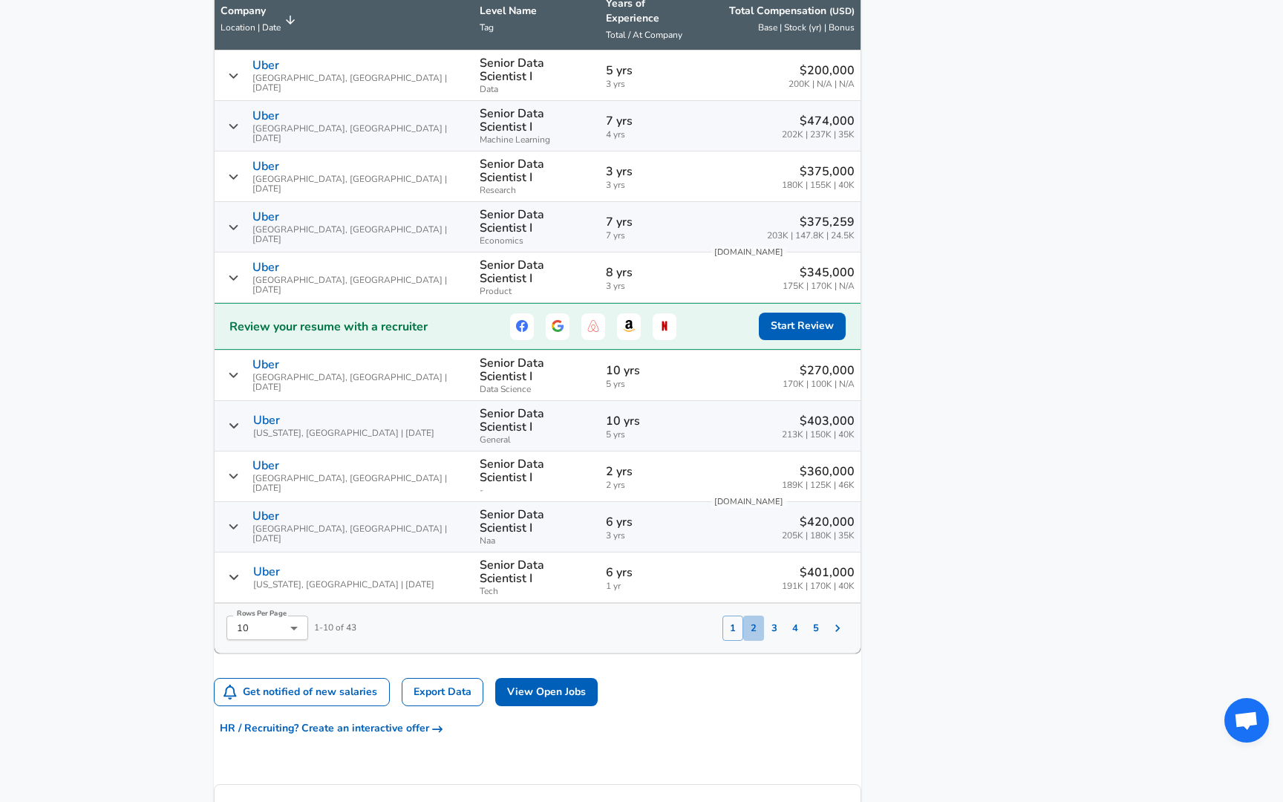
click at [743, 616] on button "2" at bounding box center [753, 628] width 21 height 25
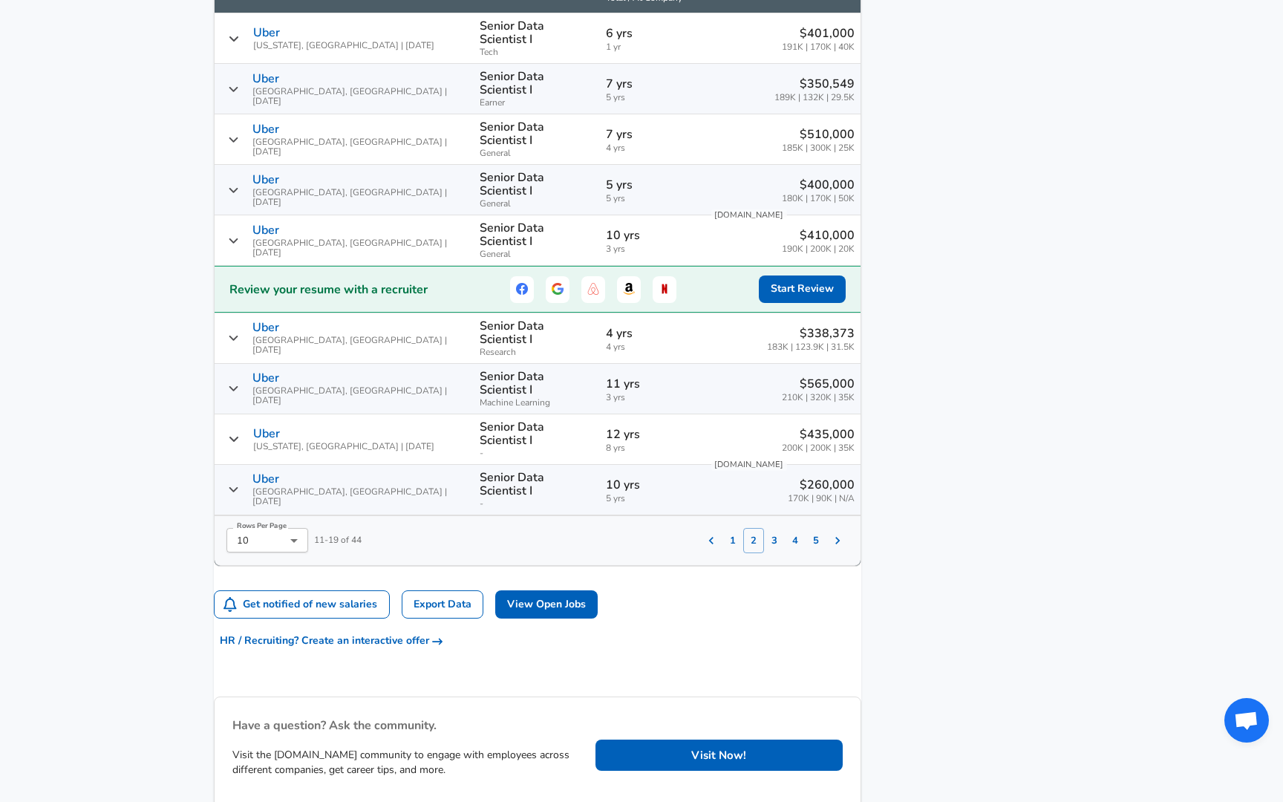
scroll to position [1120, 0]
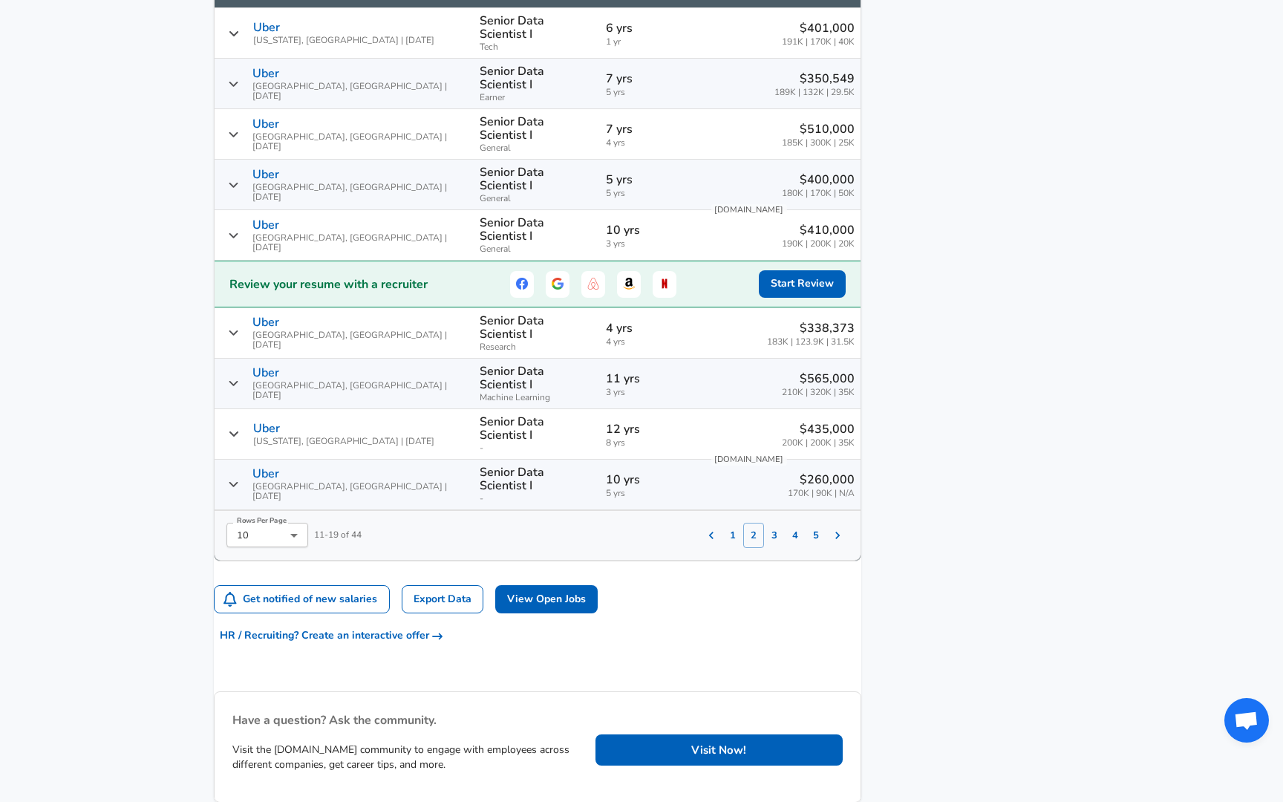
click at [764, 523] on button "3" at bounding box center [774, 535] width 21 height 25
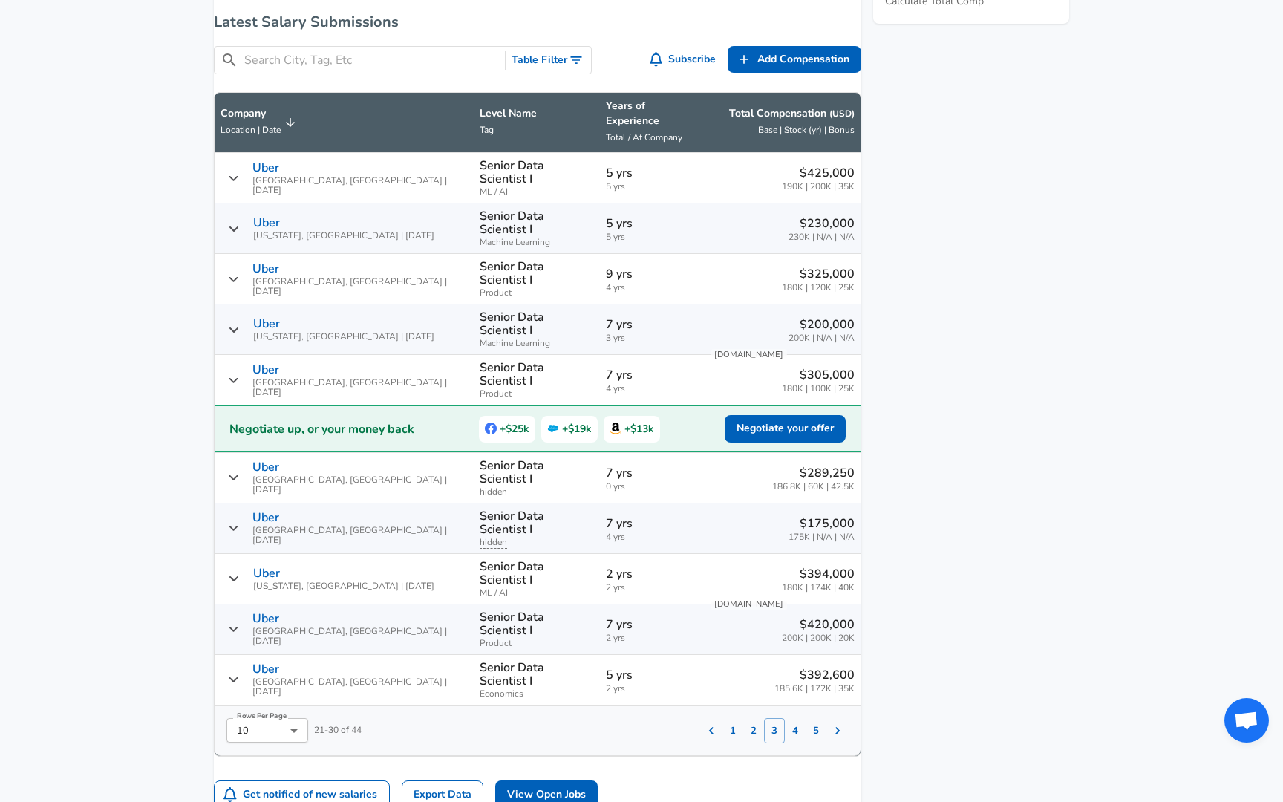
scroll to position [974, 0]
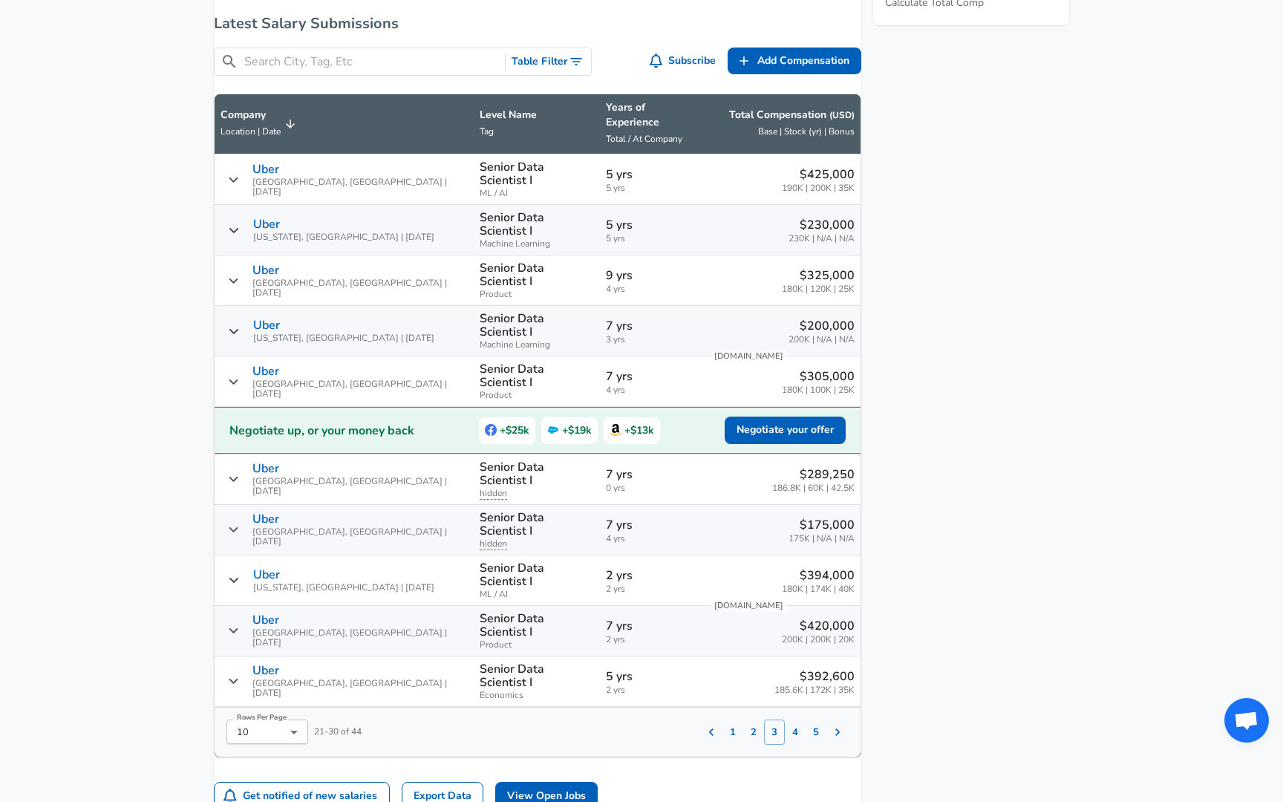
click at [722, 720] on button "1" at bounding box center [732, 732] width 21 height 25
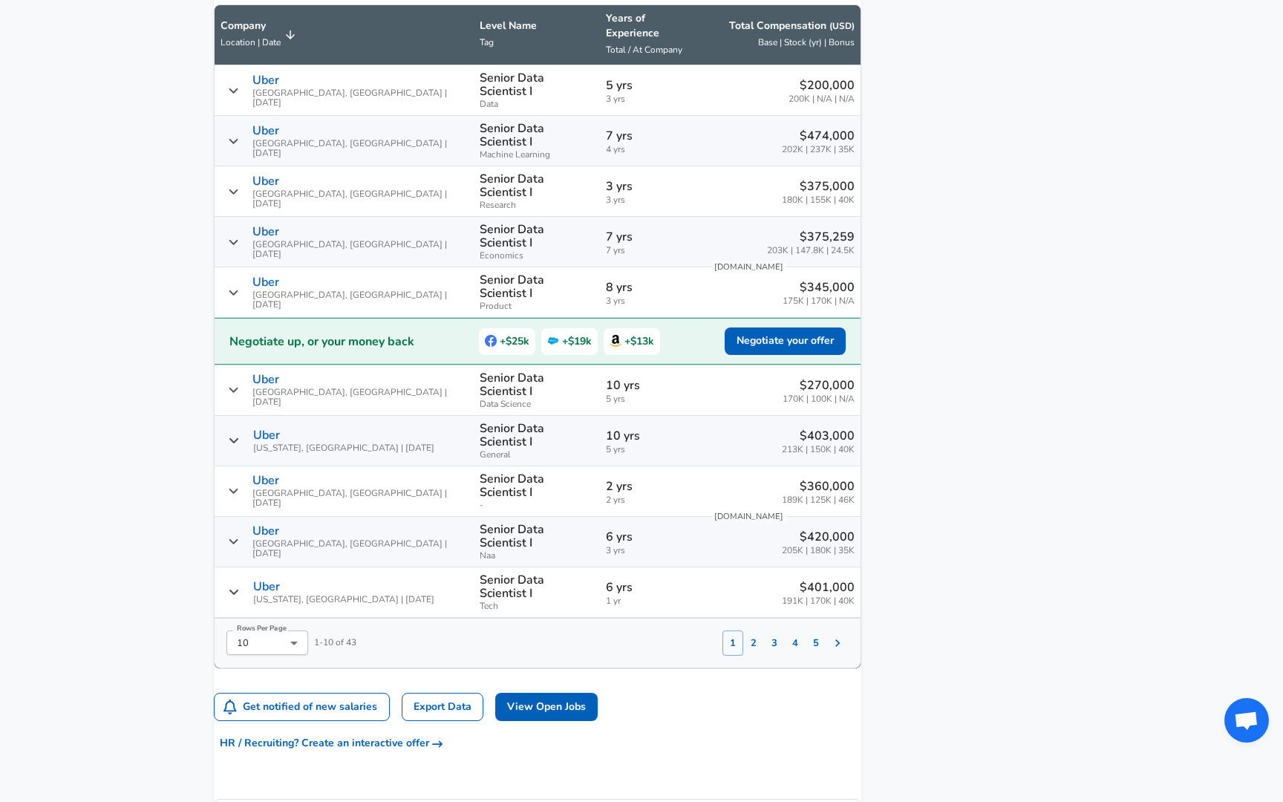
scroll to position [1068, 0]
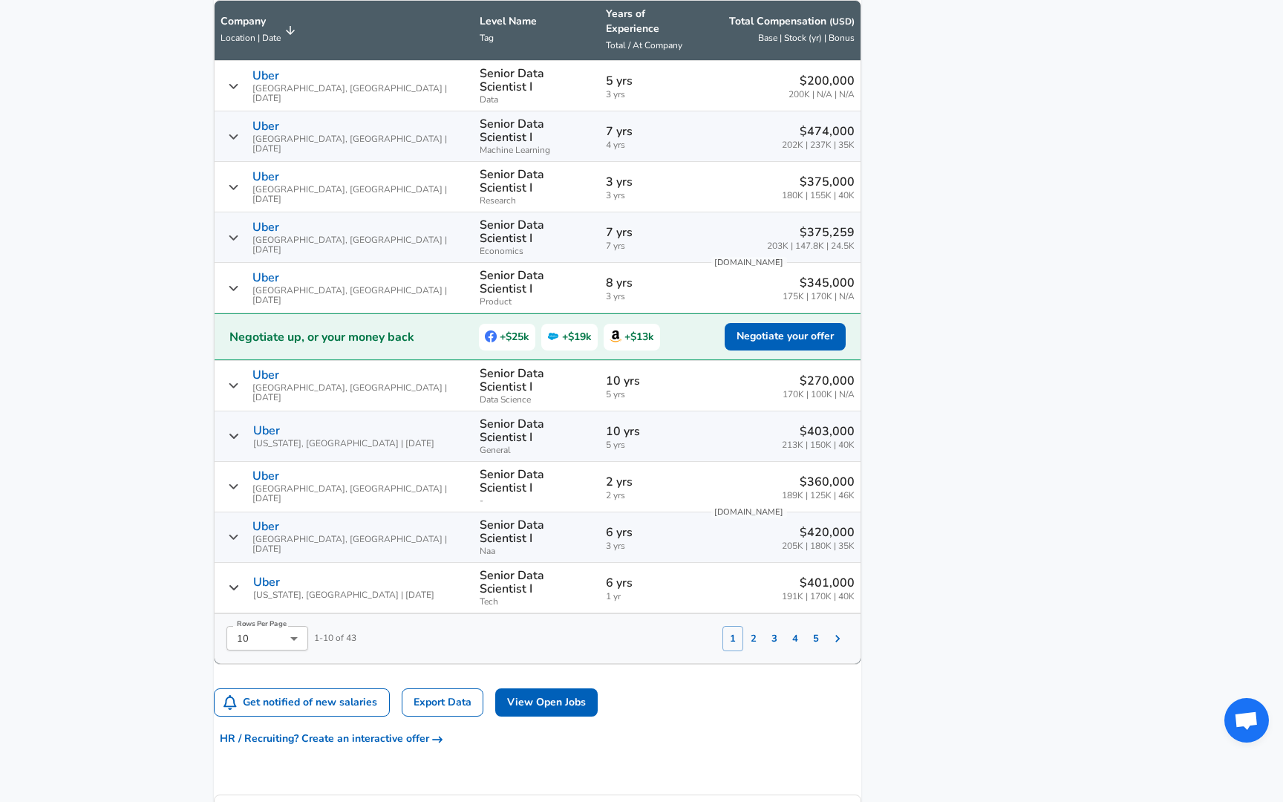
click at [295, 35] on icon "Salary Submissions" at bounding box center [290, 30] width 9 height 9
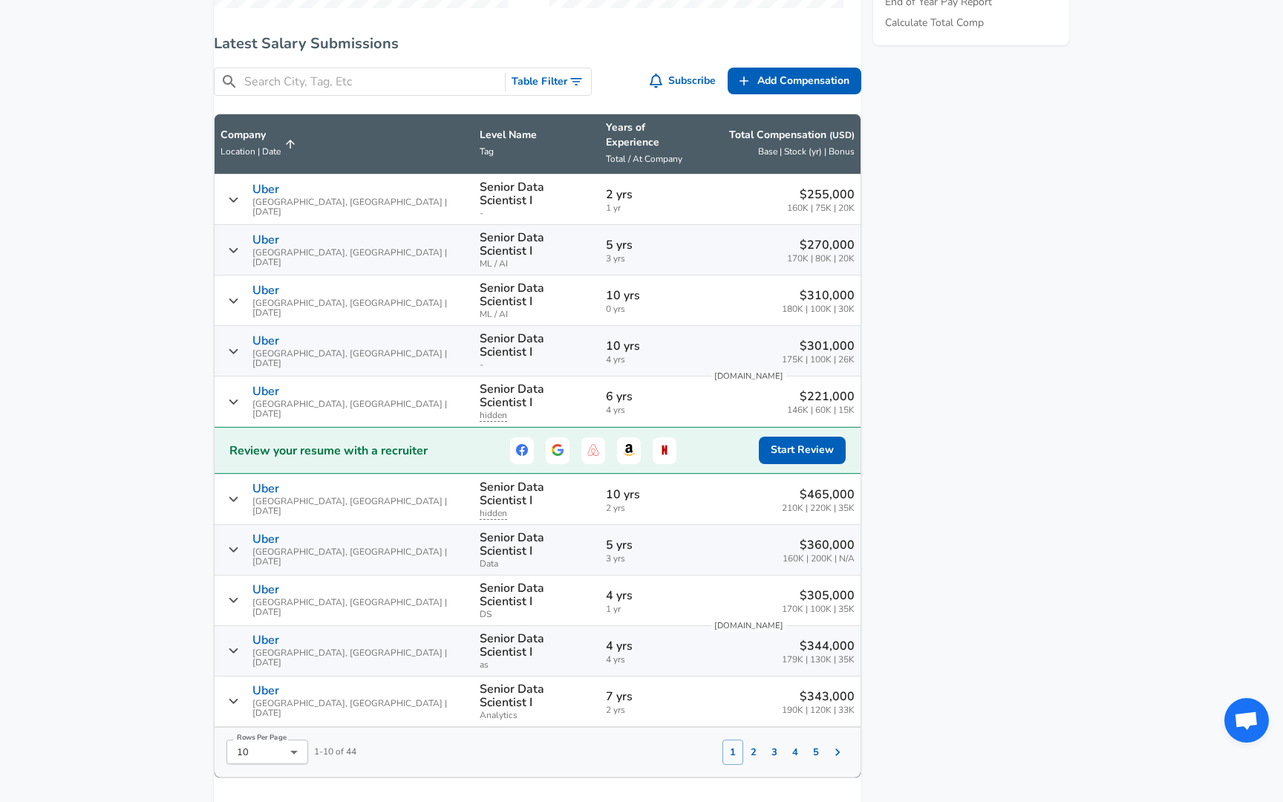
scroll to position [939, 0]
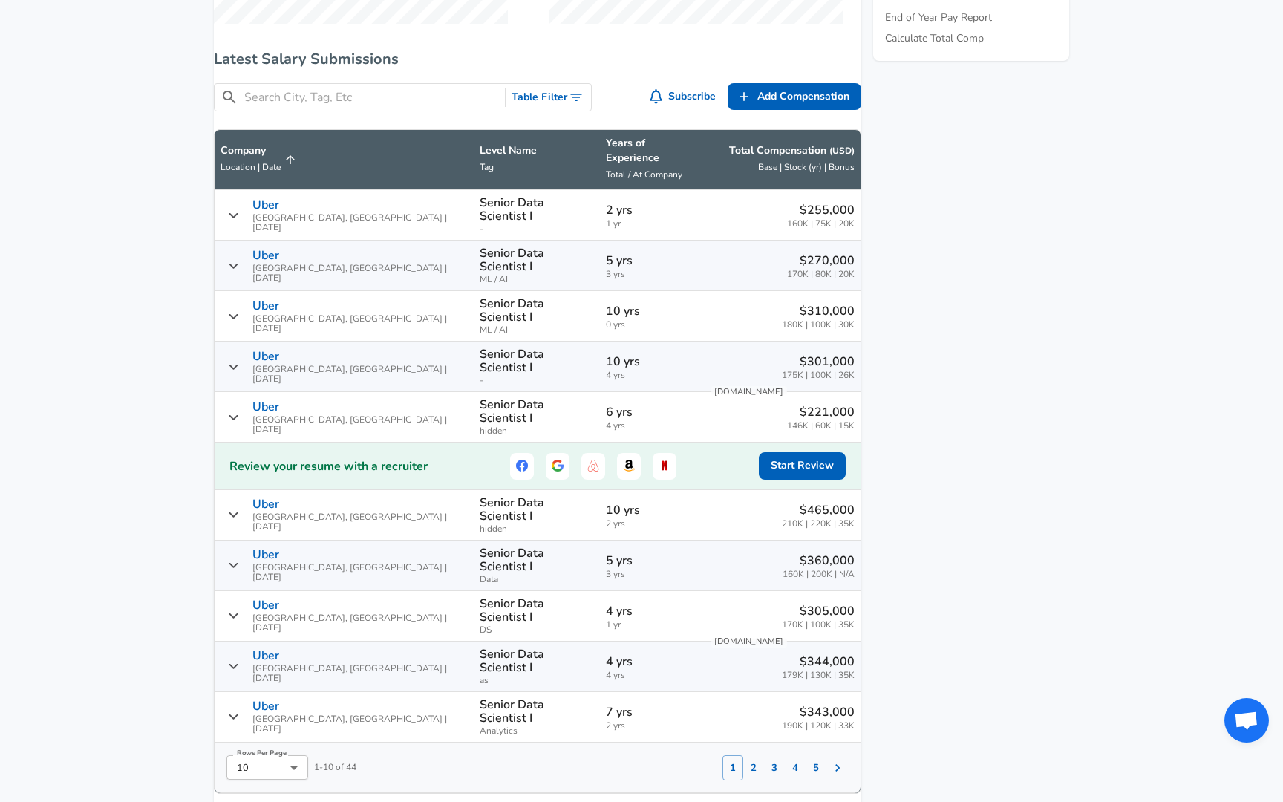
click at [295, 163] on icon "Salary Submissions" at bounding box center [290, 159] width 9 height 9
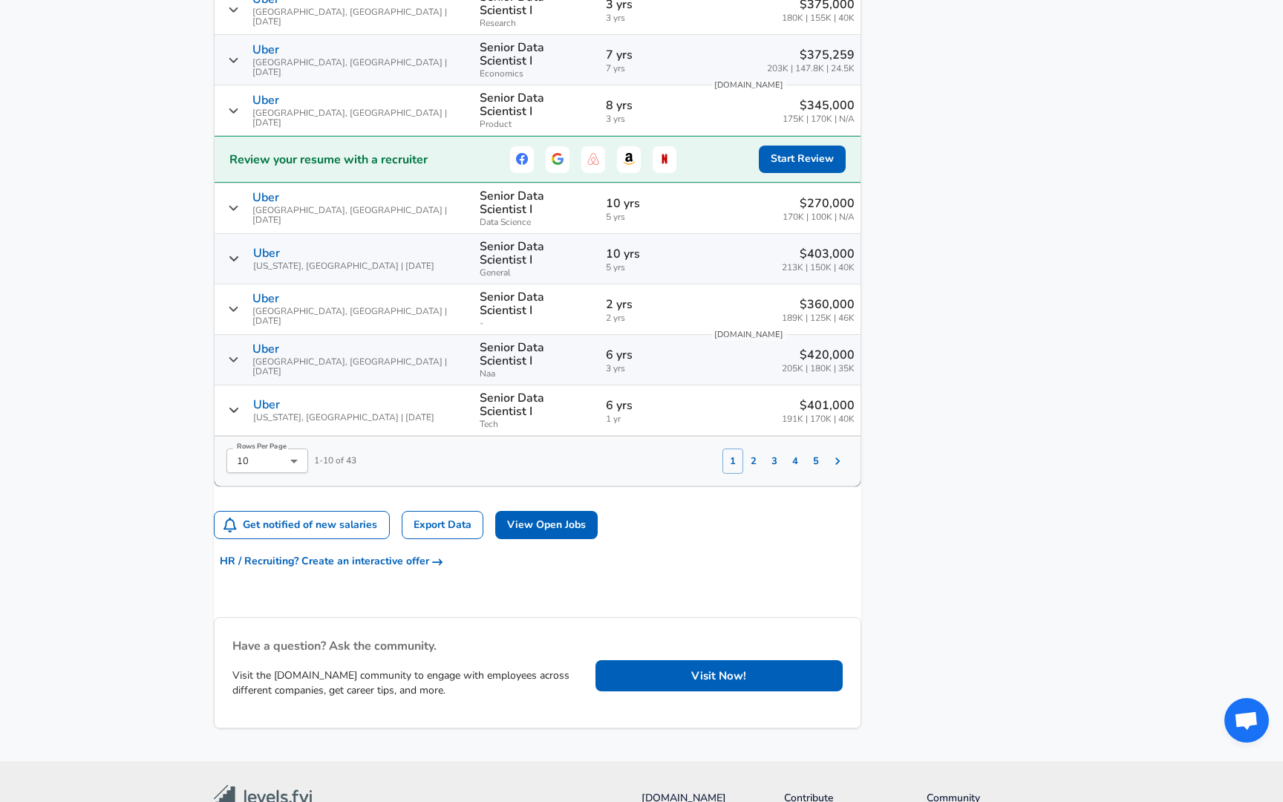
scroll to position [1266, 0]
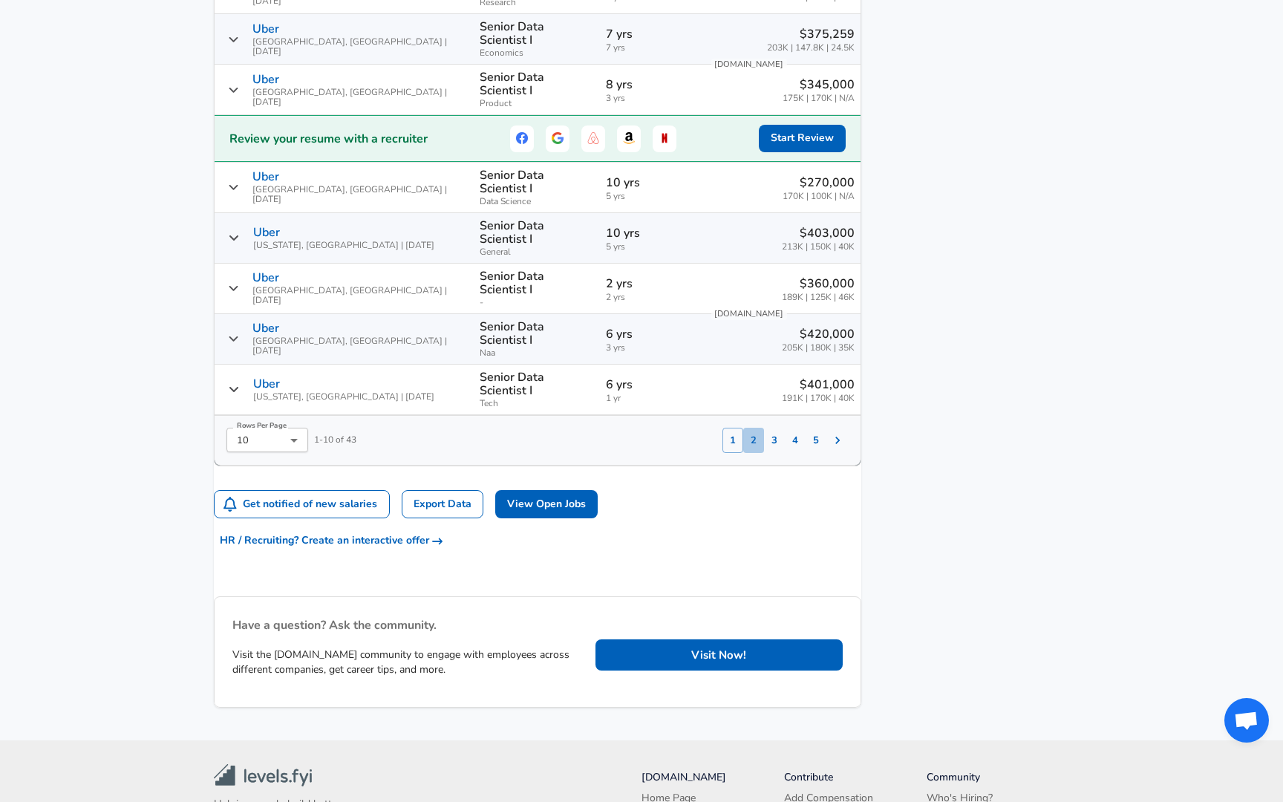
click at [743, 428] on button "2" at bounding box center [753, 440] width 21 height 25
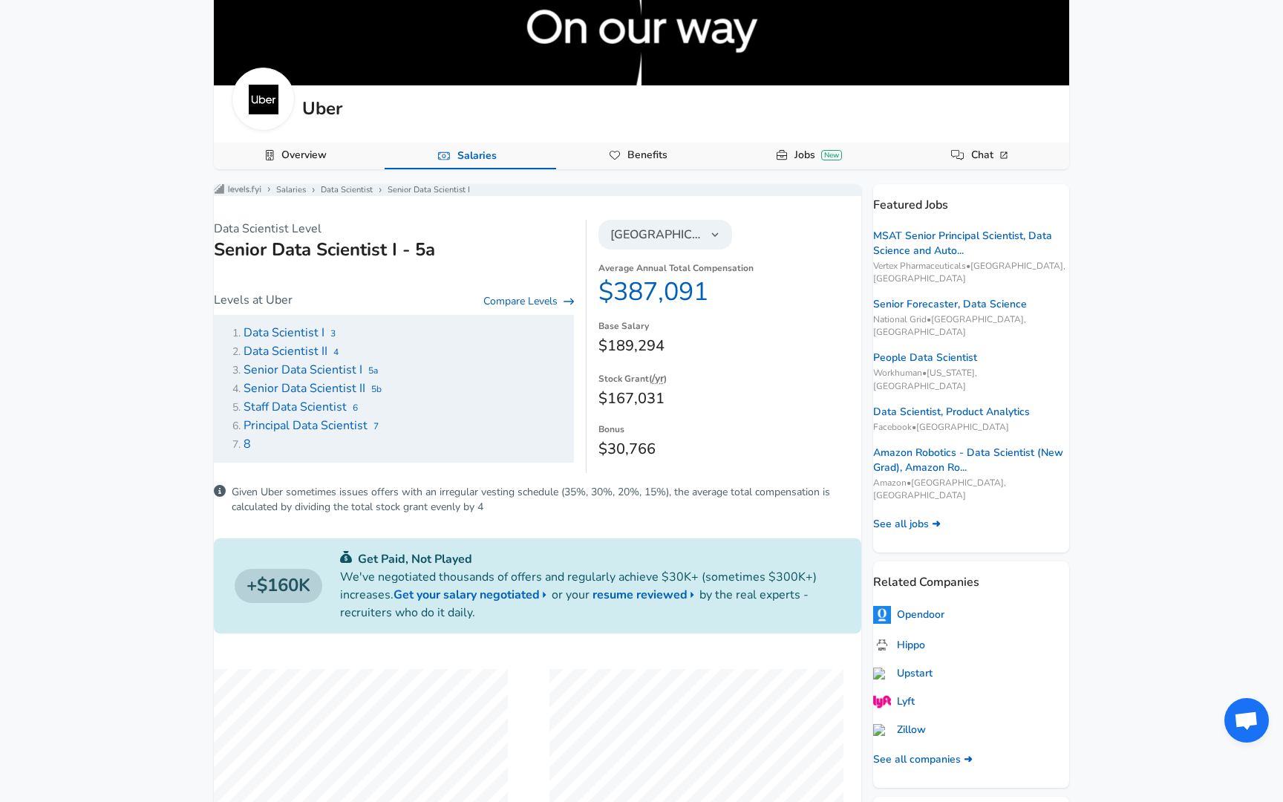
scroll to position [214, 0]
